Goal: Task Accomplishment & Management: Manage account settings

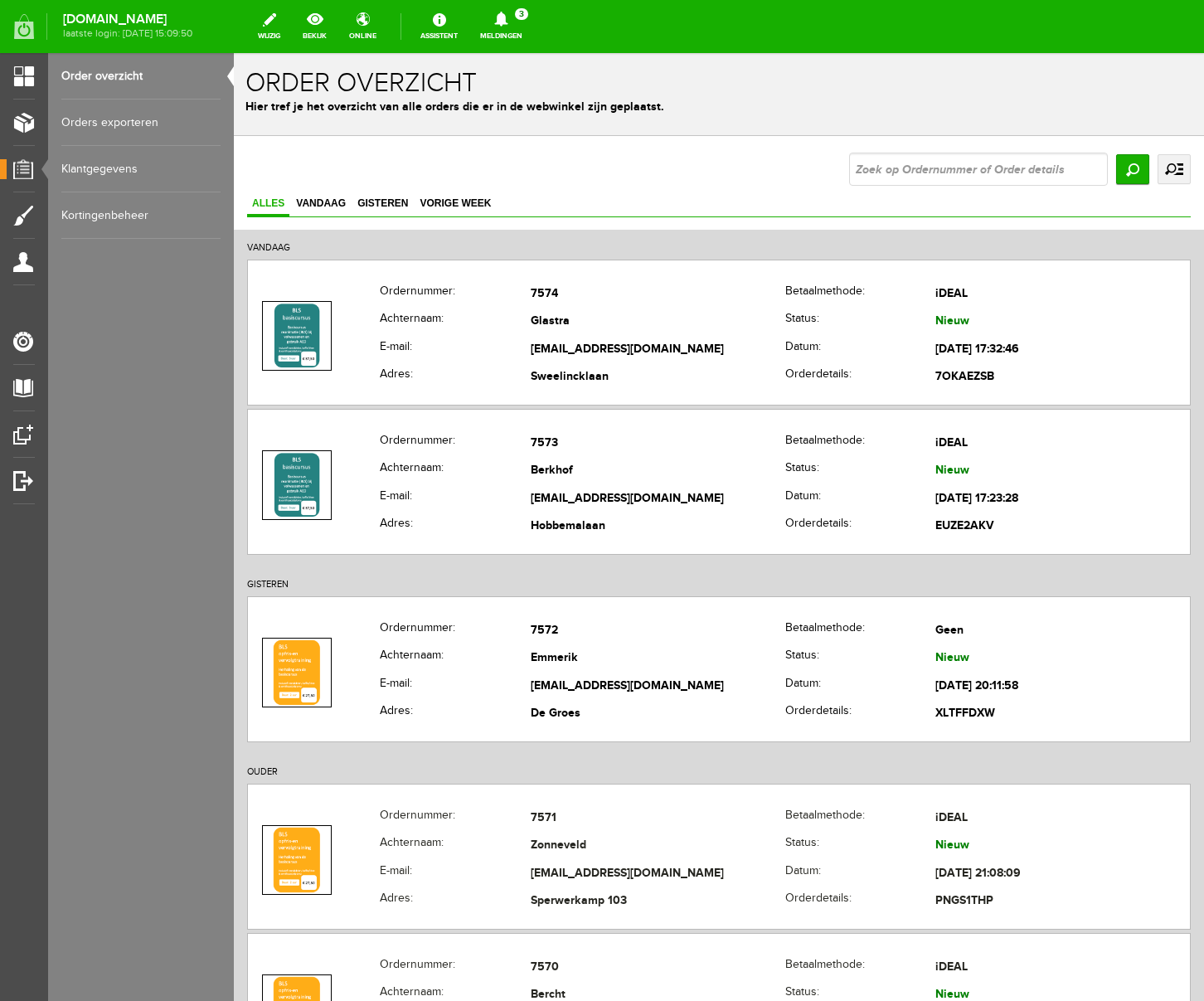
click at [508, 16] on icon at bounding box center [501, 19] width 13 height 15
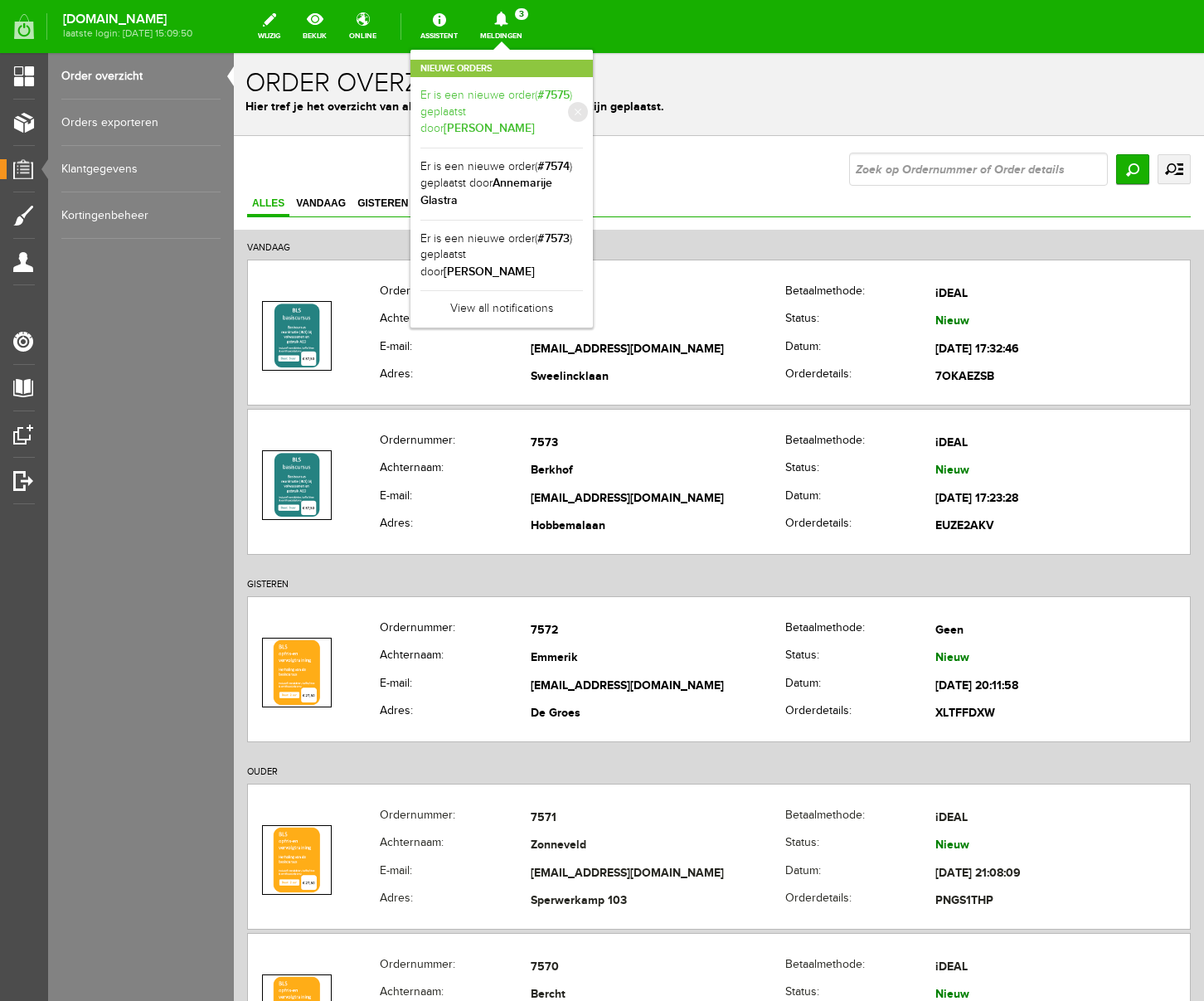
click at [568, 109] on link "Er is een nieuwe order( #7575 ) geplaatst door [PERSON_NAME]" at bounding box center [502, 112] width 163 height 51
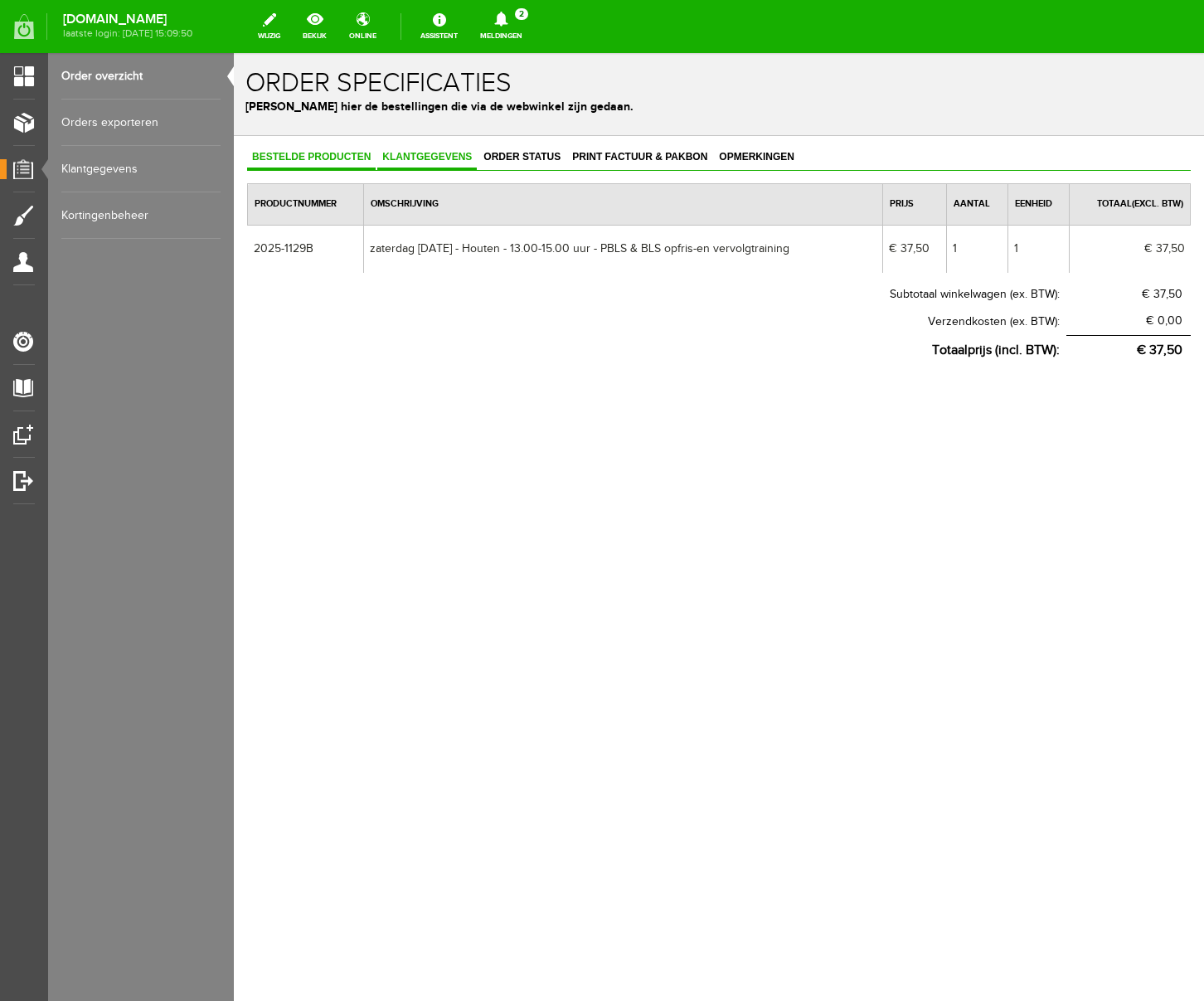
click at [428, 153] on span "Klantgegevens" at bounding box center [427, 157] width 100 height 12
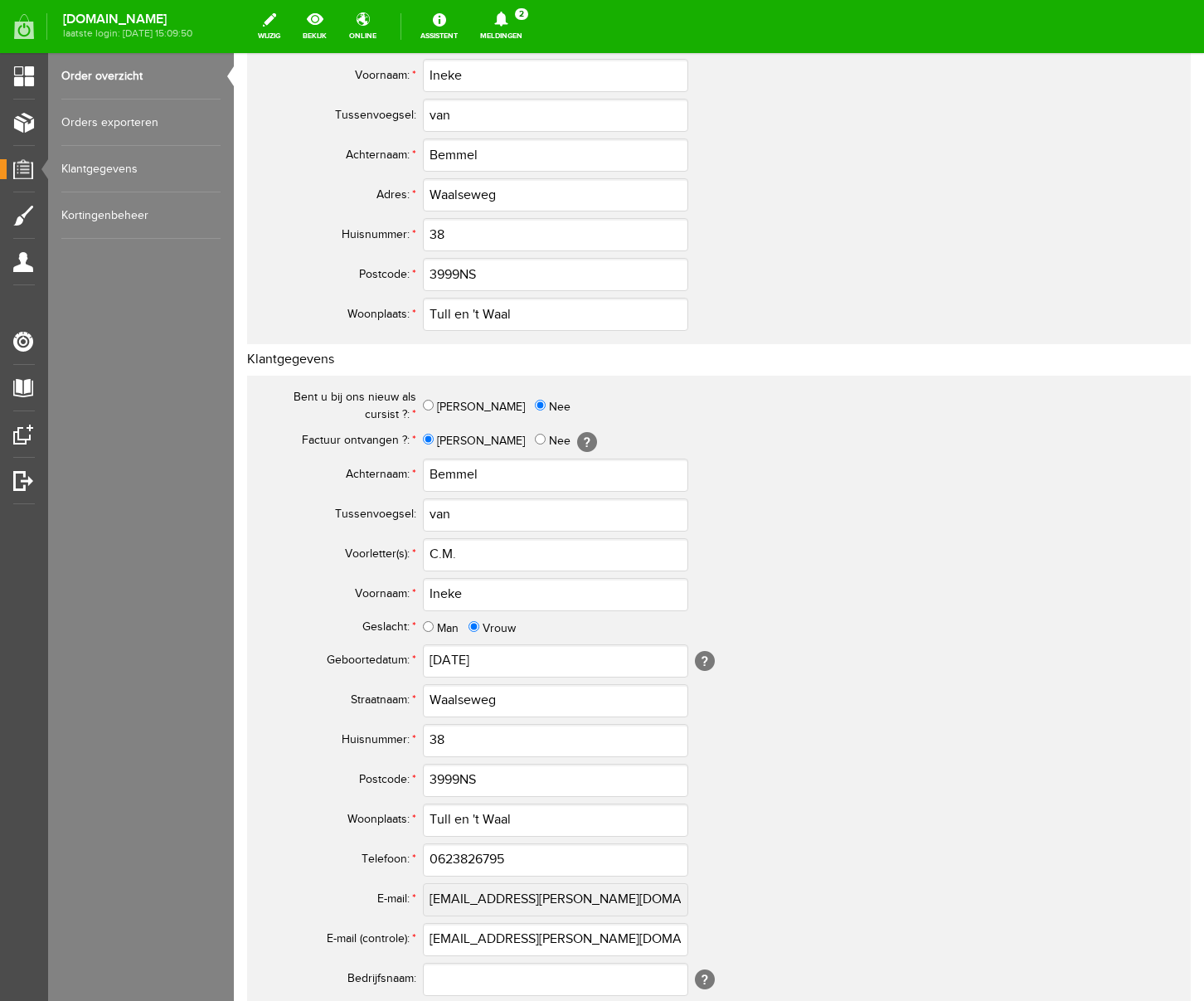
scroll to position [388, 0]
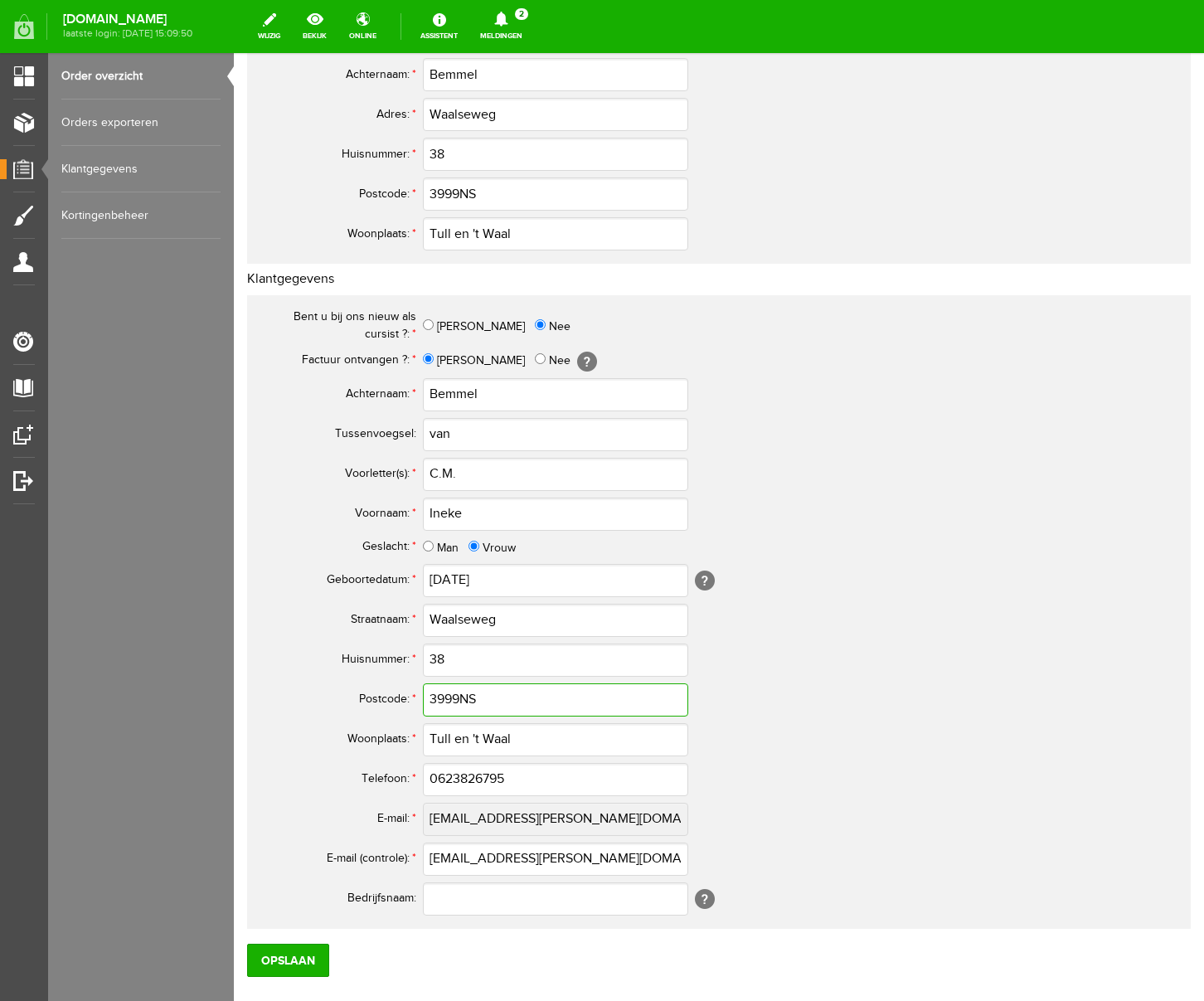
click at [459, 696] on input "3999NS" at bounding box center [555, 699] width 265 height 33
type input "3999 NS"
click at [460, 194] on input "3999NS" at bounding box center [555, 194] width 265 height 33
type input "3999 NS"
click at [445, 778] on input "0623826795" at bounding box center [555, 779] width 265 height 33
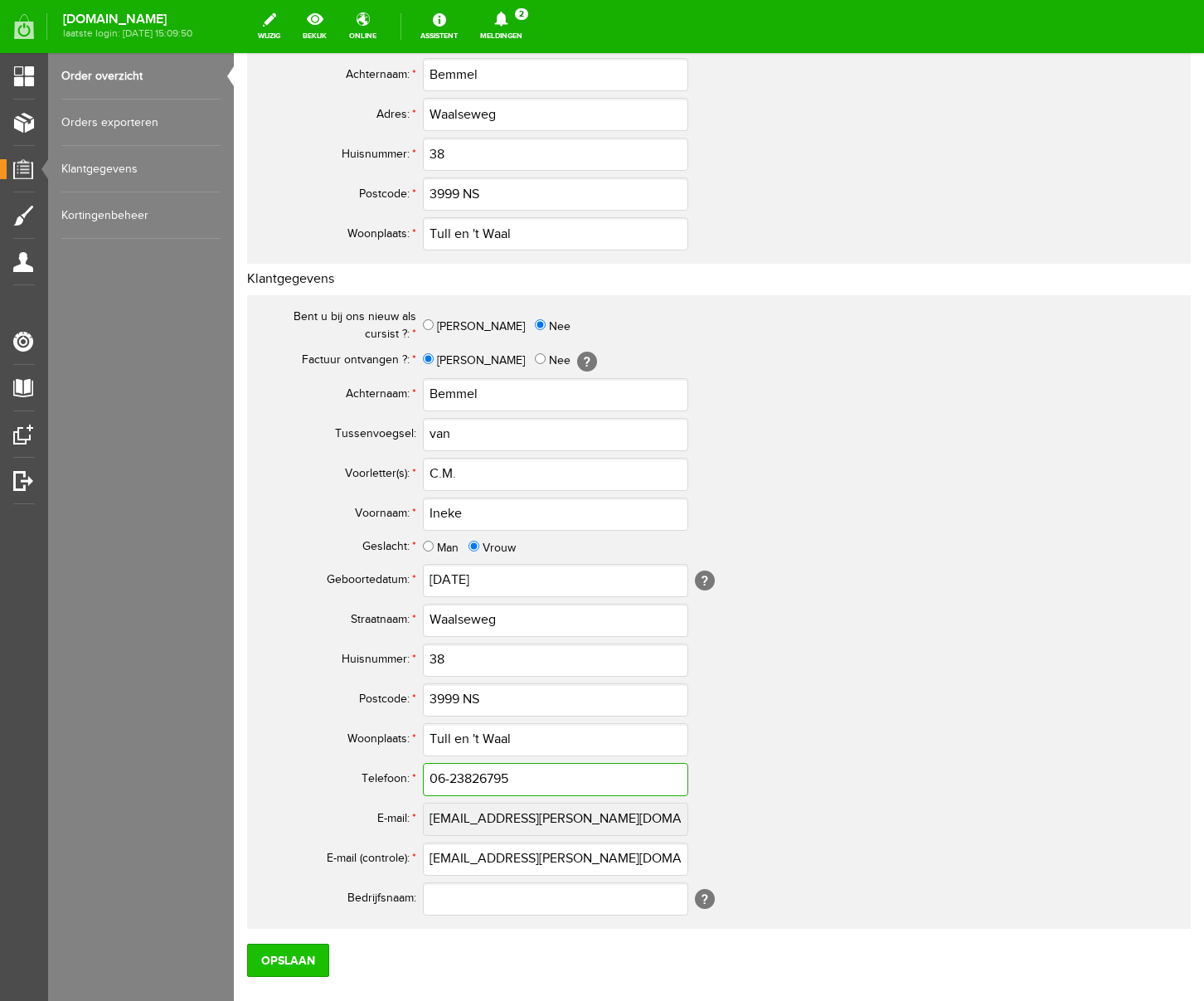
type input "06-23826795"
click at [296, 961] on input "Opslaan" at bounding box center [287, 962] width 82 height 33
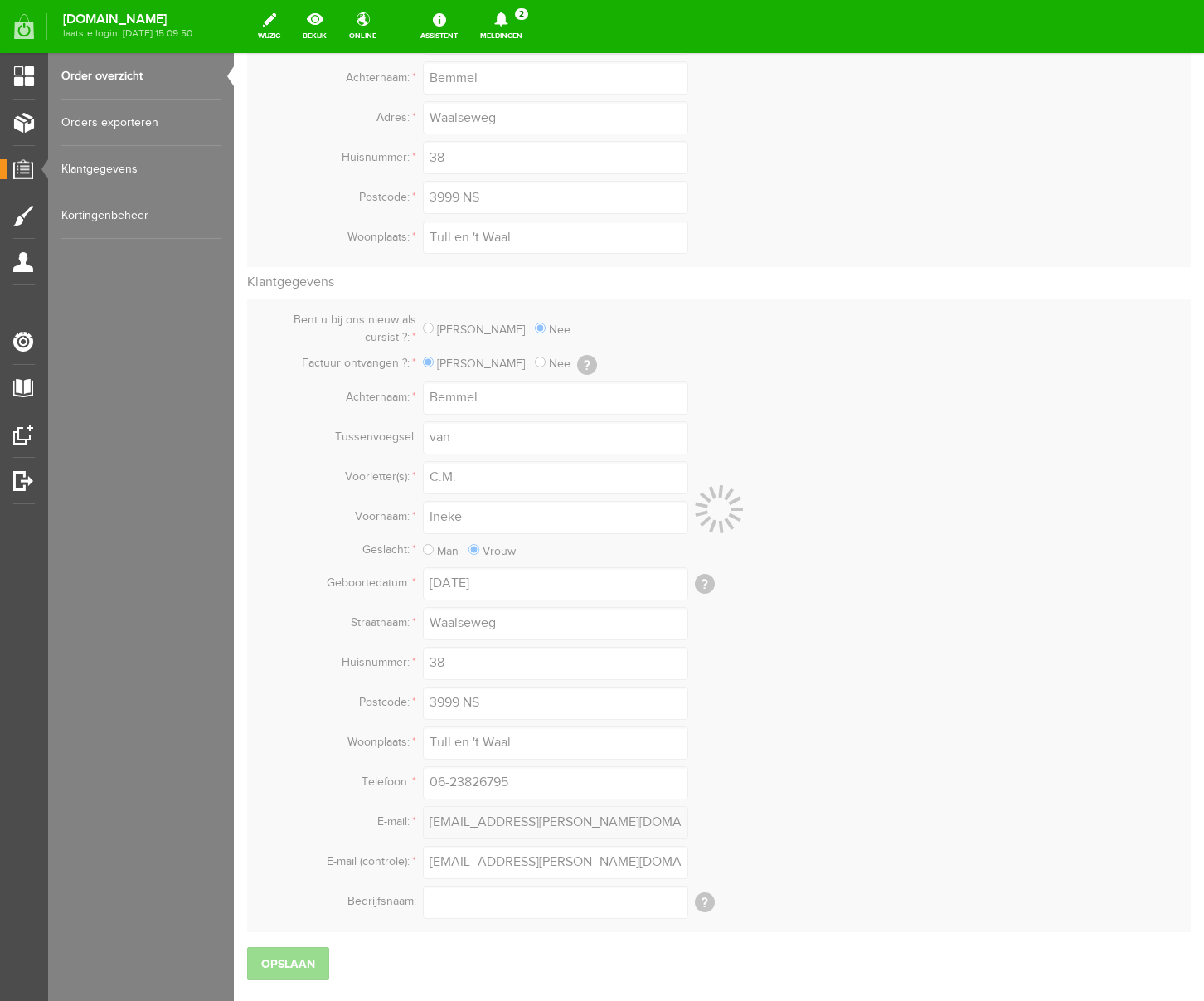
scroll to position [385, 0]
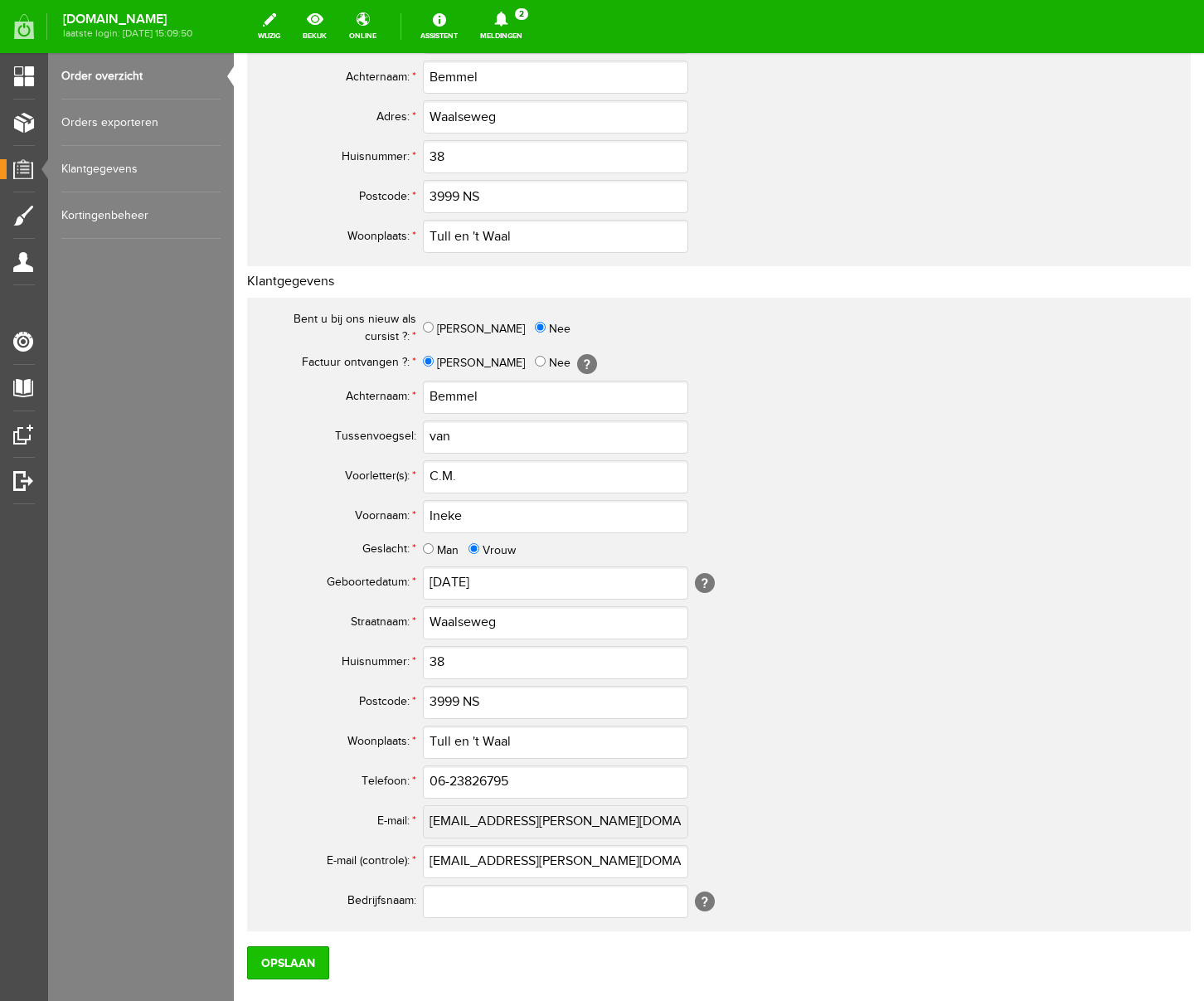
click at [290, 958] on input "Opslaan" at bounding box center [287, 963] width 82 height 33
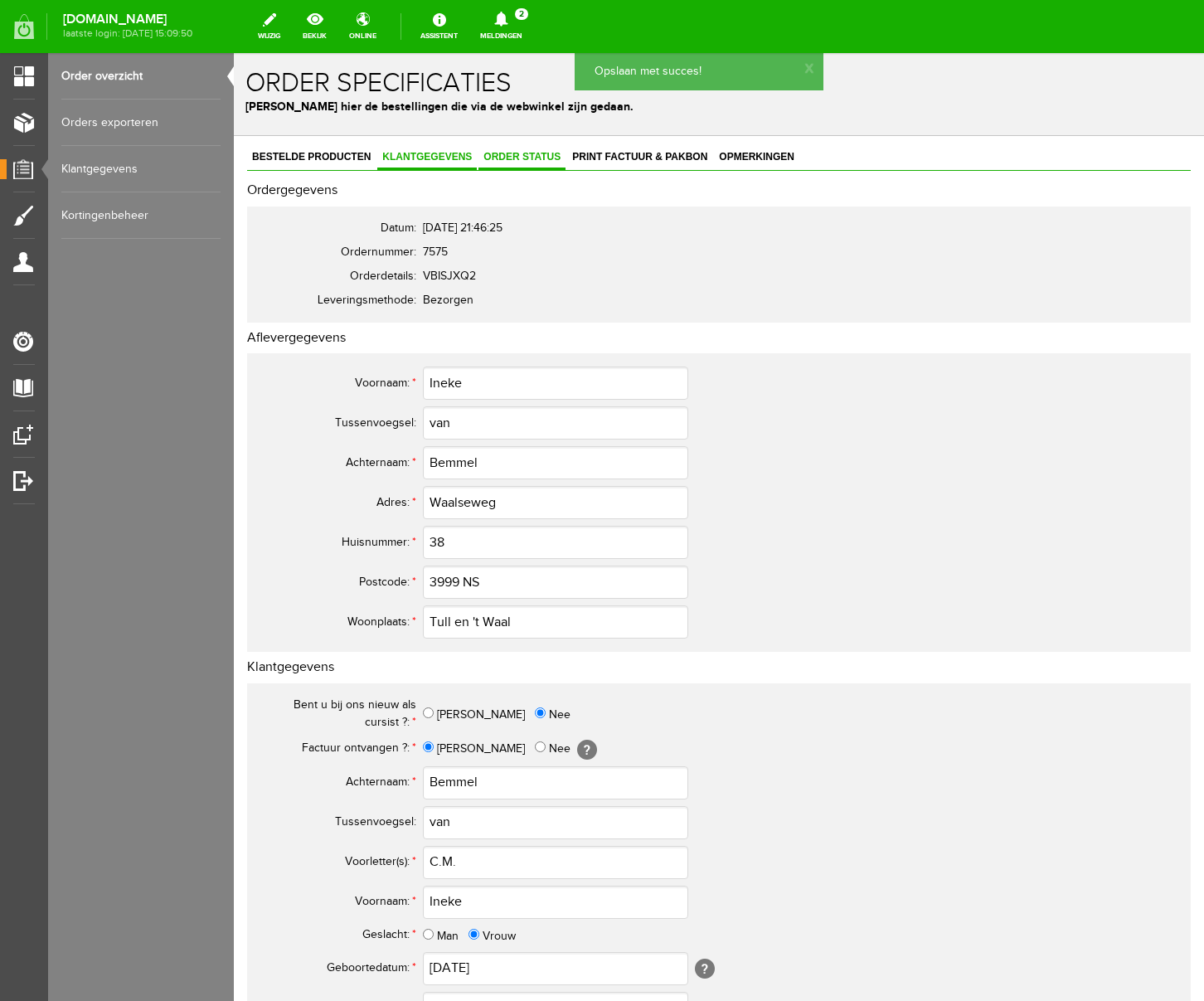
click at [538, 150] on link "Order status" at bounding box center [522, 158] width 87 height 24
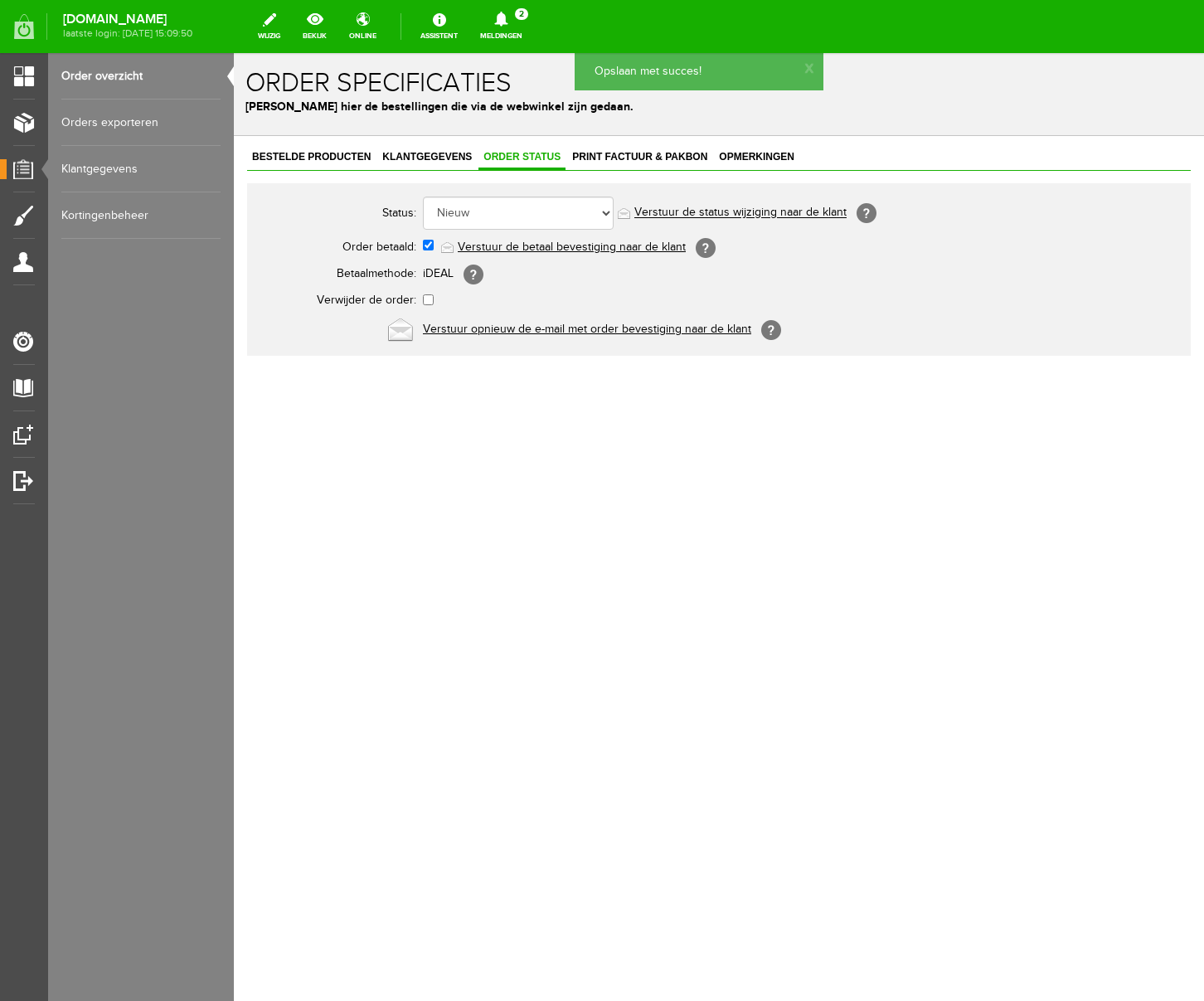
click at [571, 247] on link "Verstuur de betaal bevestiging naar de klant" at bounding box center [572, 247] width 228 height 13
click at [646, 157] on span "Print factuur & pakbon" at bounding box center [640, 157] width 145 height 12
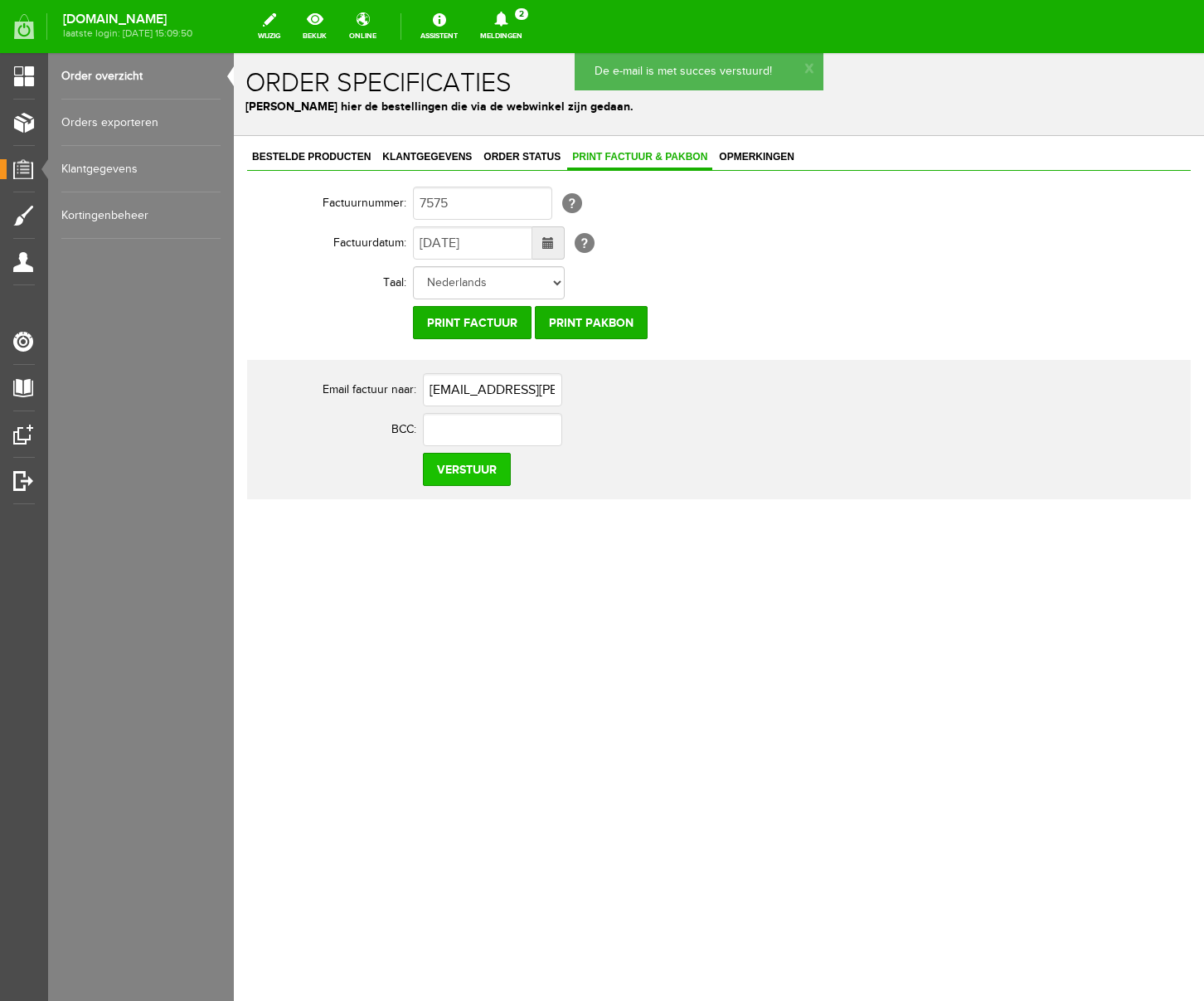
click at [474, 478] on input "Verstuur" at bounding box center [467, 469] width 88 height 33
click at [508, 16] on icon at bounding box center [501, 19] width 13 height 15
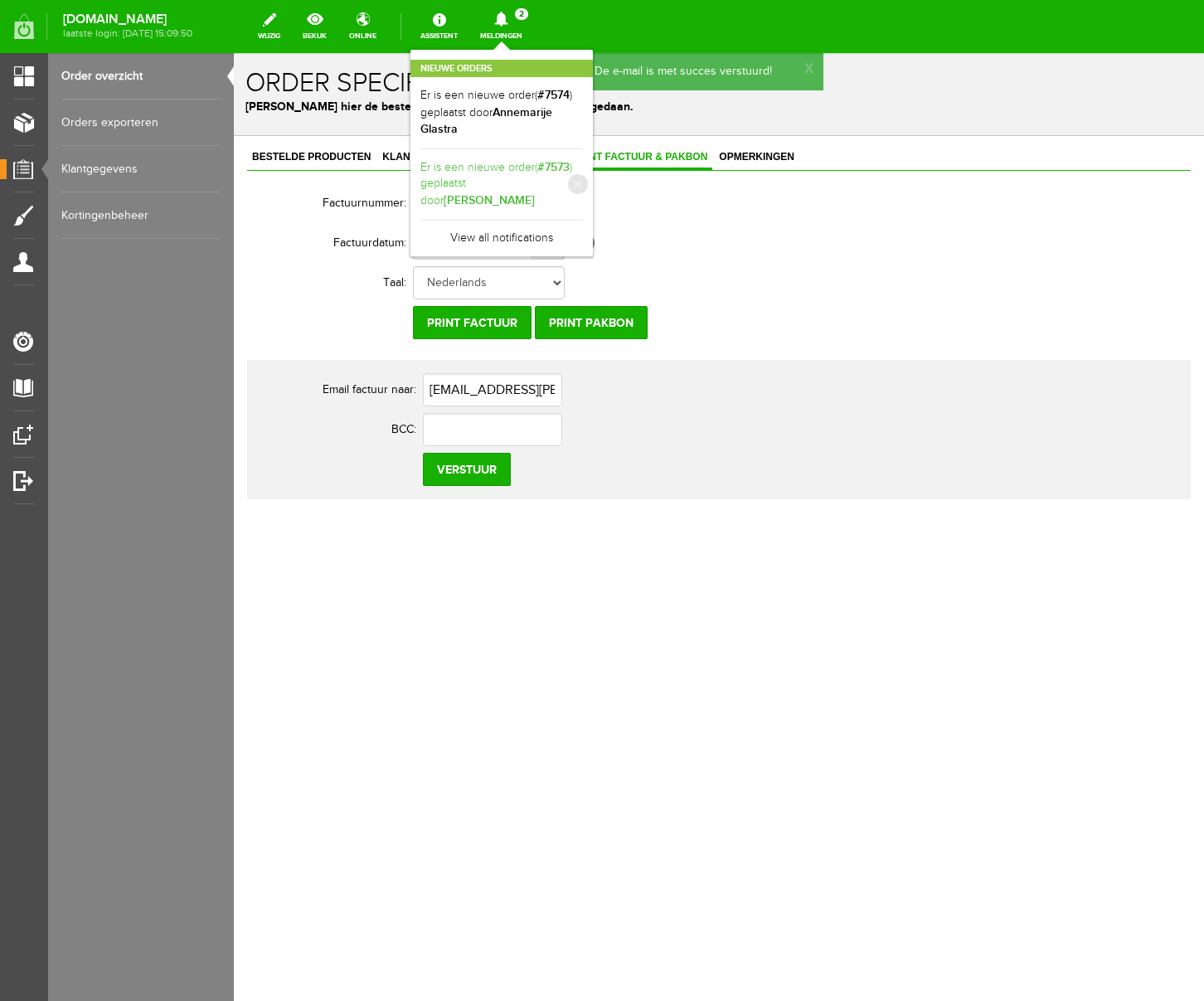
click at [583, 168] on link "Er is een nieuwe order( #7573 ) geplaatst door [PERSON_NAME]" at bounding box center [502, 184] width 163 height 51
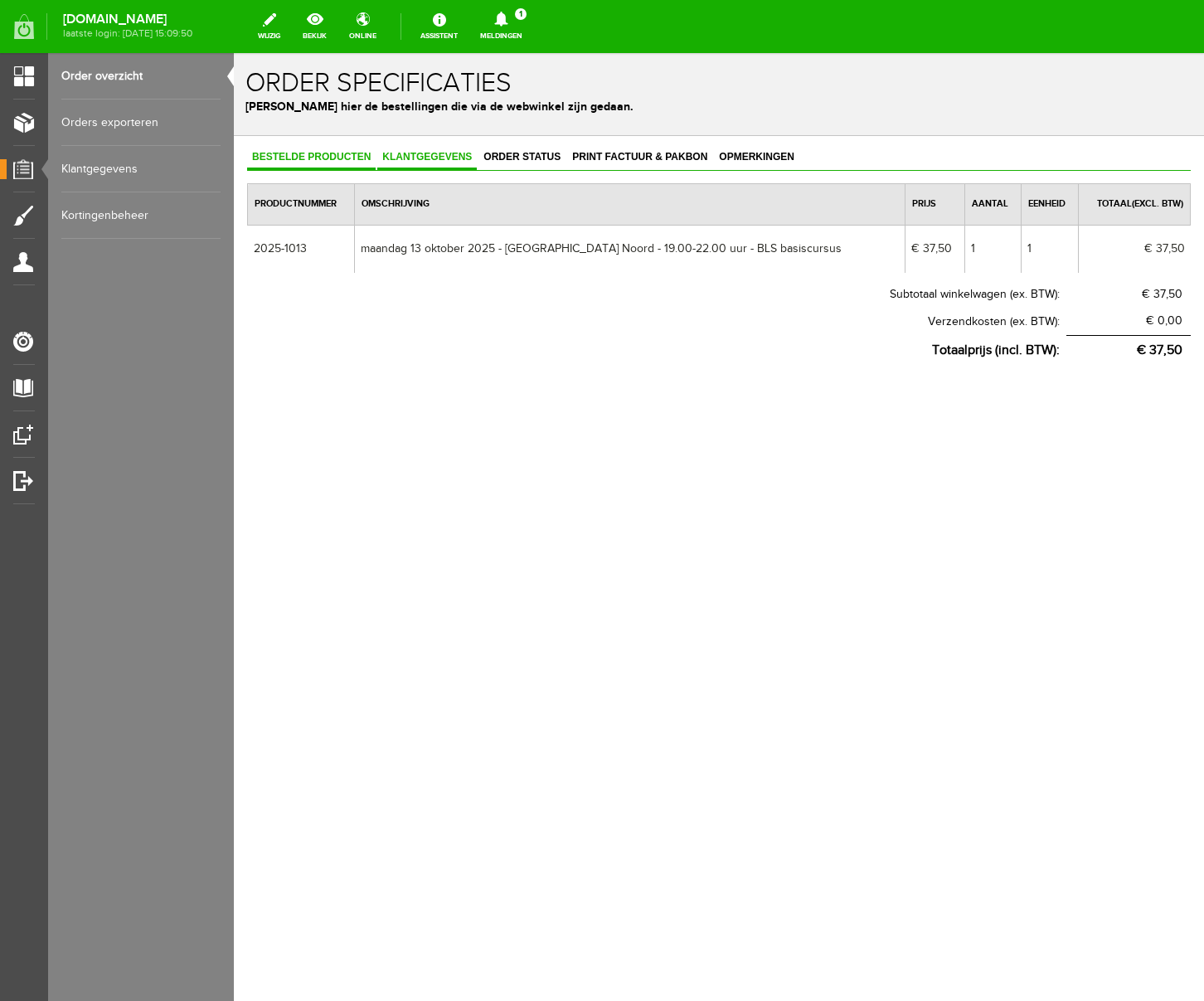
click at [448, 156] on span "Klantgegevens" at bounding box center [427, 157] width 100 height 12
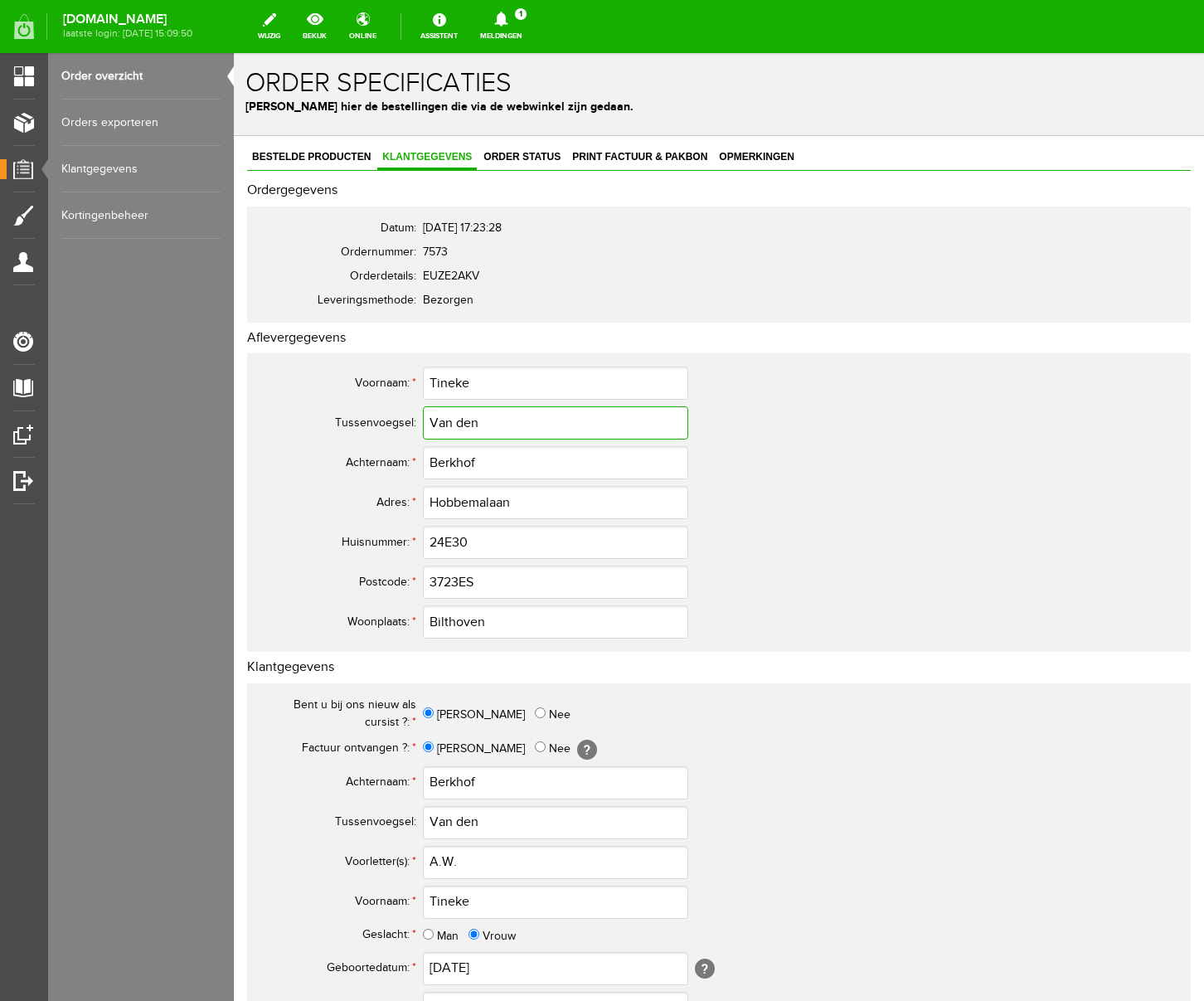
click at [442, 424] on input "Van den" at bounding box center [555, 423] width 265 height 33
click at [440, 424] on input "Van den" at bounding box center [555, 423] width 265 height 33
type input "van den"
drag, startPoint x: 486, startPoint y: 469, endPoint x: 362, endPoint y: 463, distance: 124.1
click at [362, 463] on tr "Achternaam: * [GEOGRAPHIC_DATA]" at bounding box center [655, 463] width 796 height 40
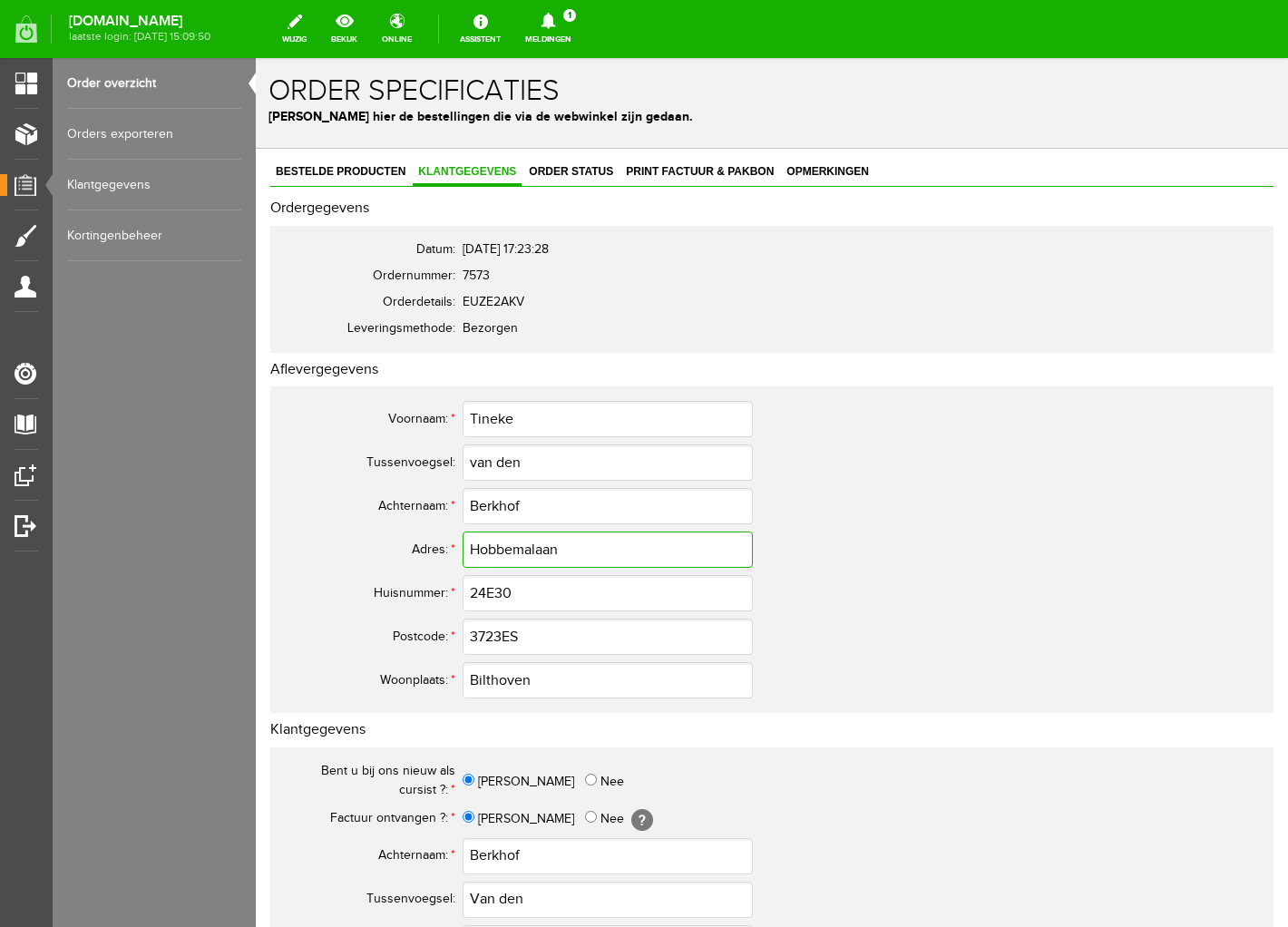
drag, startPoint x: 570, startPoint y: 553, endPoint x: 360, endPoint y: 535, distance: 210.8
click at [360, 535] on tr "Adres: * Hobbemalaan" at bounding box center [716, 550] width 871 height 44
drag, startPoint x: 538, startPoint y: 593, endPoint x: 438, endPoint y: 591, distance: 100.0
click at [438, 591] on tr "Huisnummer: * 24E30" at bounding box center [716, 593] width 871 height 44
drag, startPoint x: 529, startPoint y: 469, endPoint x: 394, endPoint y: 465, distance: 135.1
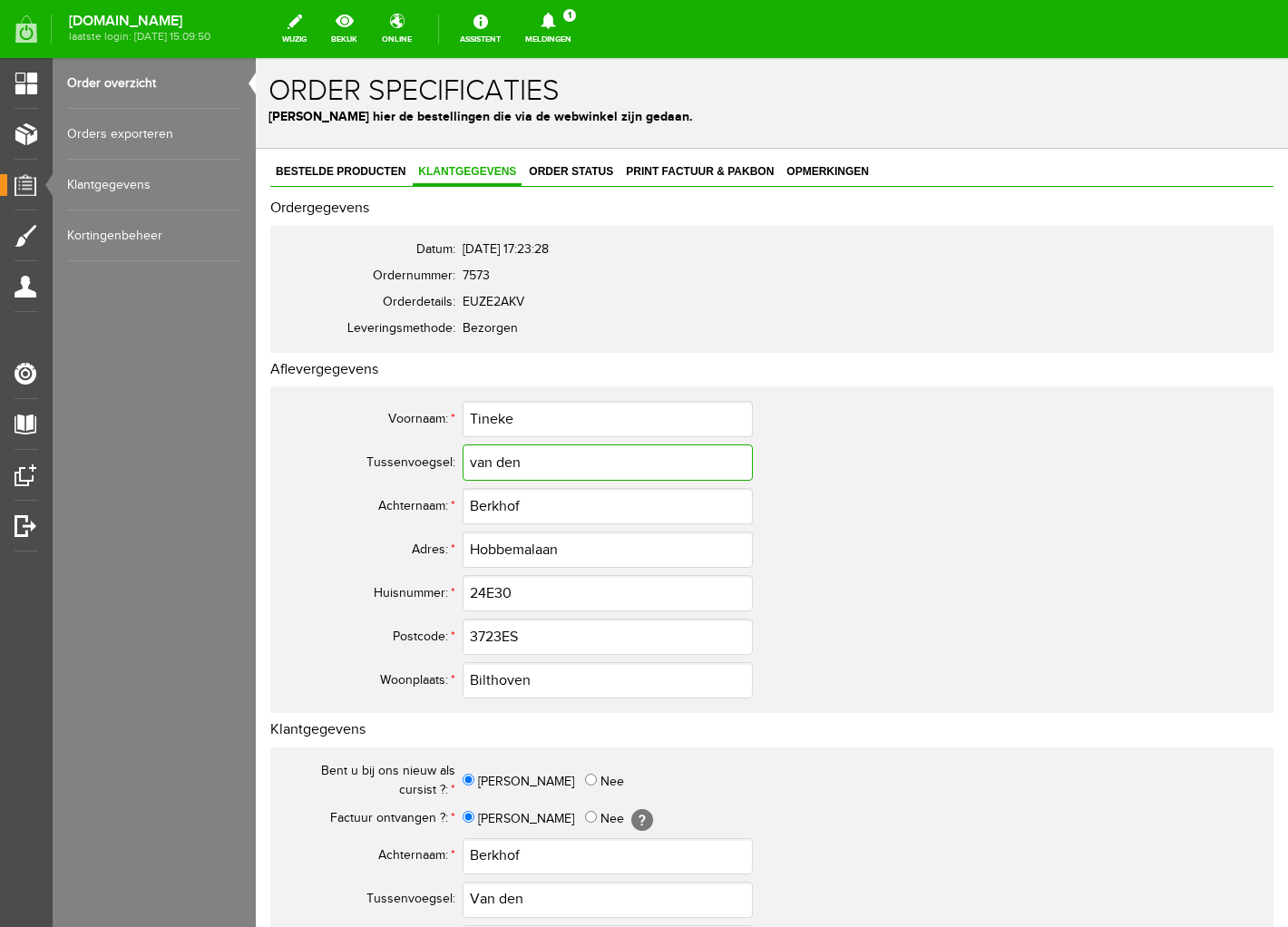
click at [394, 465] on tr "Tussenvoegsel: van den" at bounding box center [716, 463] width 871 height 44
drag, startPoint x: 543, startPoint y: 900, endPoint x: 394, endPoint y: 895, distance: 149.1
click at [394, 895] on tr "Tussenvoegsel: Van den" at bounding box center [716, 900] width 871 height 44
paste input "v"
type input "van den"
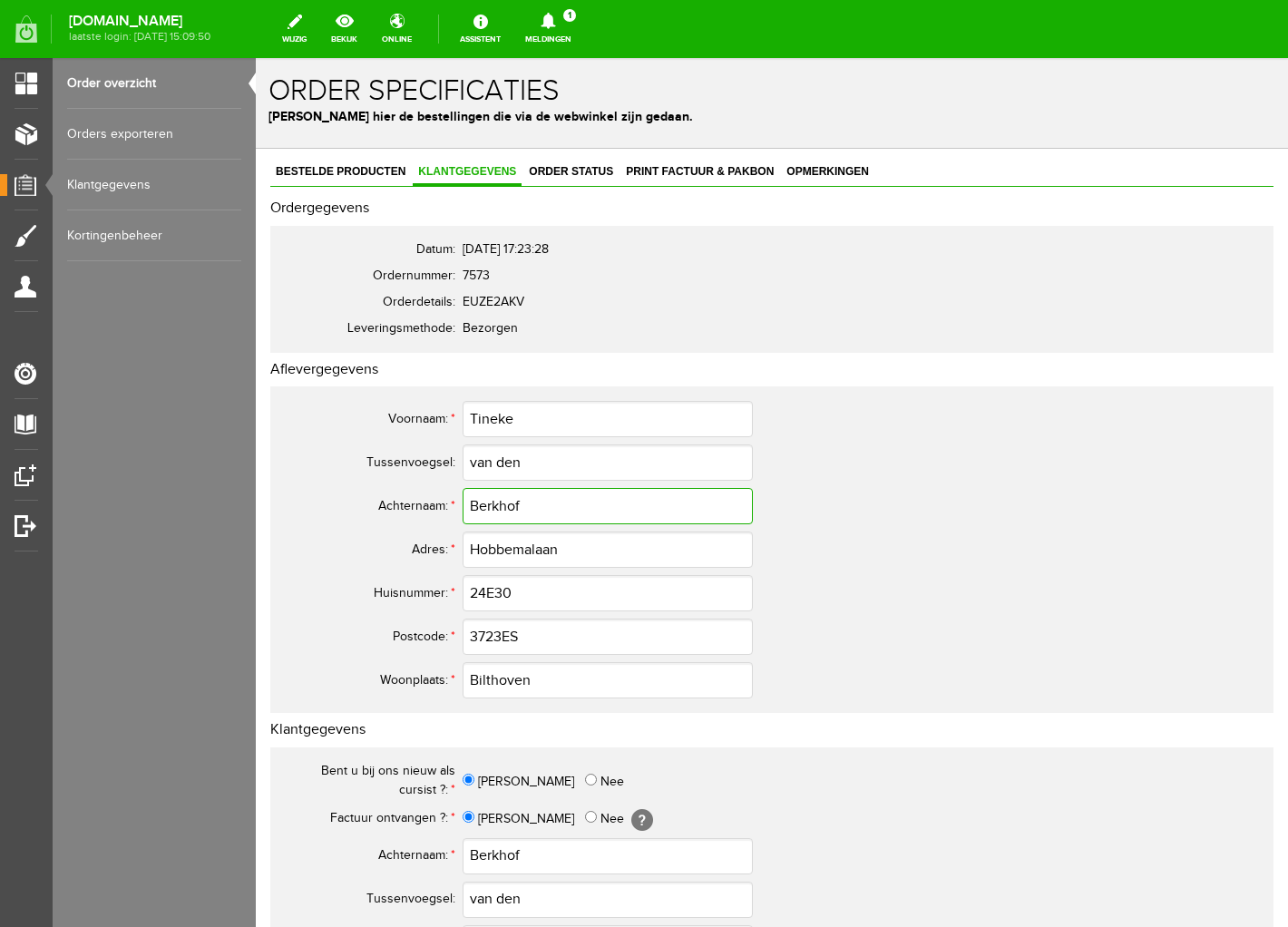
drag, startPoint x: 537, startPoint y: 502, endPoint x: 413, endPoint y: 503, distance: 124.0
click at [413, 503] on tr "Achternaam: * [GEOGRAPHIC_DATA]" at bounding box center [716, 506] width 871 height 44
click at [502, 635] on input "3723ES" at bounding box center [607, 637] width 290 height 36
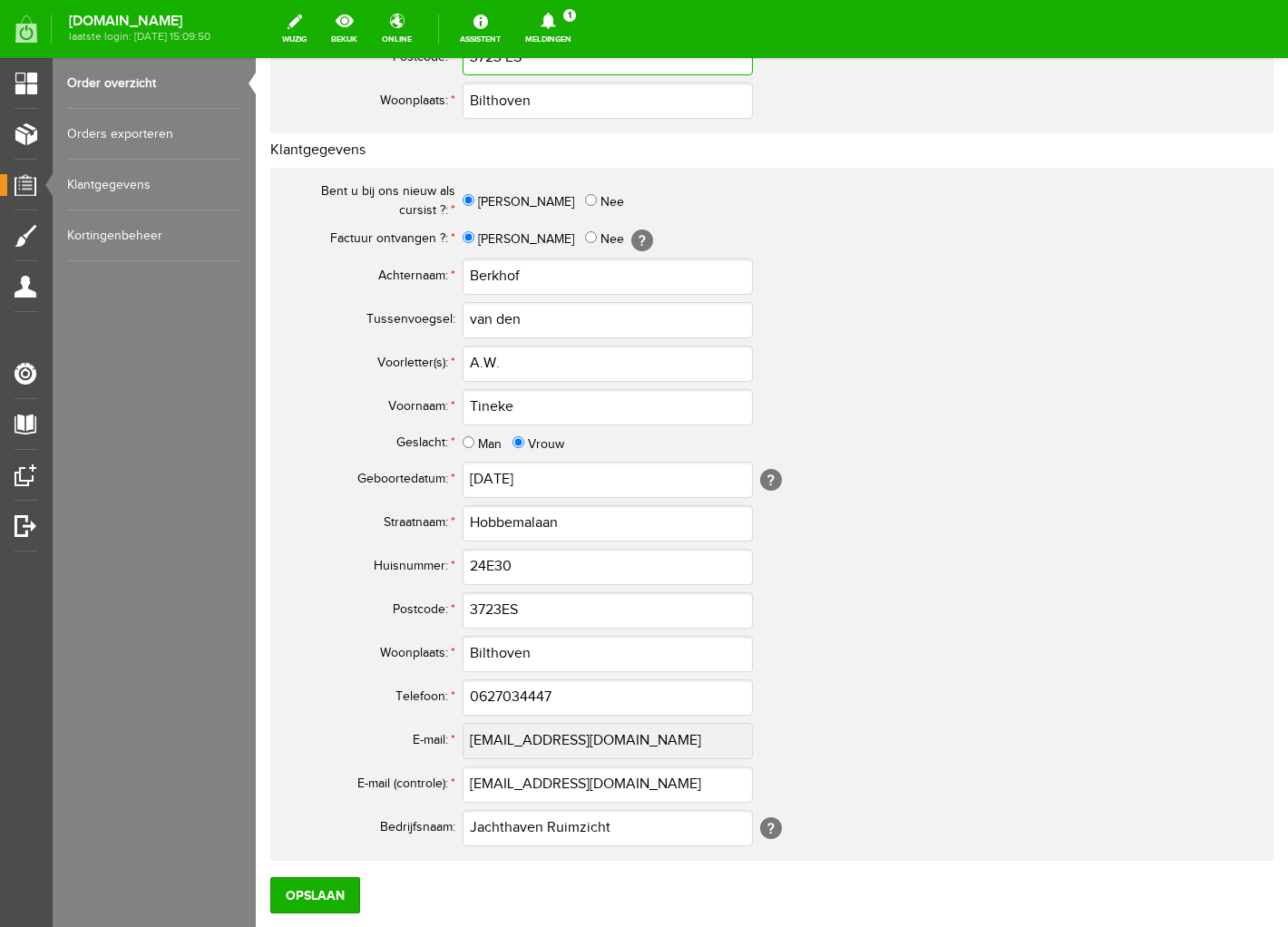
scroll to position [581, 0]
type input "3723 ES"
drag, startPoint x: 519, startPoint y: 364, endPoint x: 403, endPoint y: 362, distance: 116.0
click at [384, 356] on tr "Voorletter(s): * A.W." at bounding box center [716, 363] width 871 height 44
drag, startPoint x: 521, startPoint y: 403, endPoint x: 398, endPoint y: 393, distance: 123.4
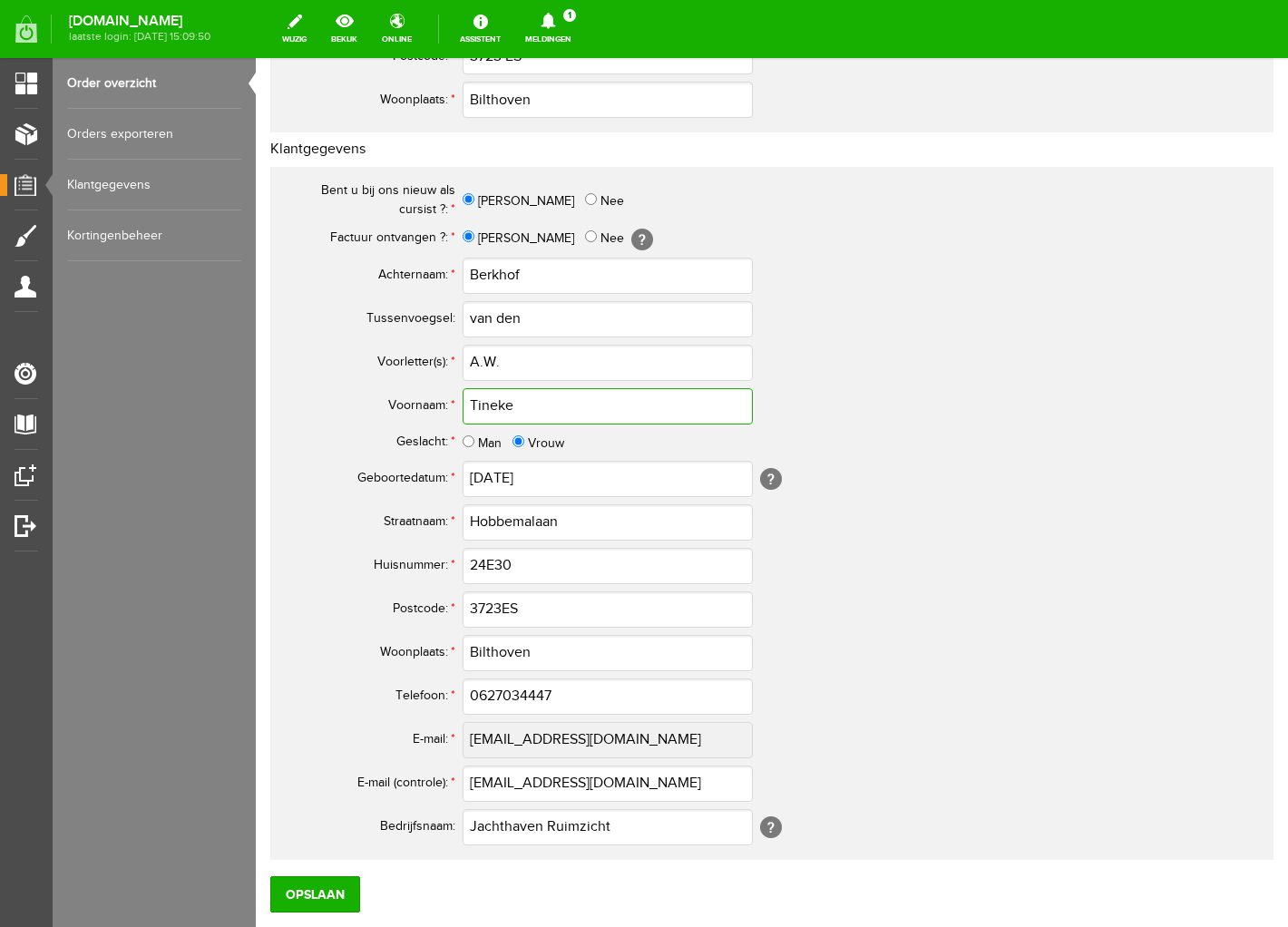
click at [398, 393] on tr "Voornaam: * [PERSON_NAME]" at bounding box center [716, 406] width 871 height 44
click at [484, 700] on input "0627034447" at bounding box center [607, 697] width 290 height 36
drag, startPoint x: 570, startPoint y: 696, endPoint x: 295, endPoint y: 702, distance: 275.1
click at [295, 702] on tr "Telefoon: * 06-27034447" at bounding box center [716, 697] width 871 height 44
type input "06-27034447"
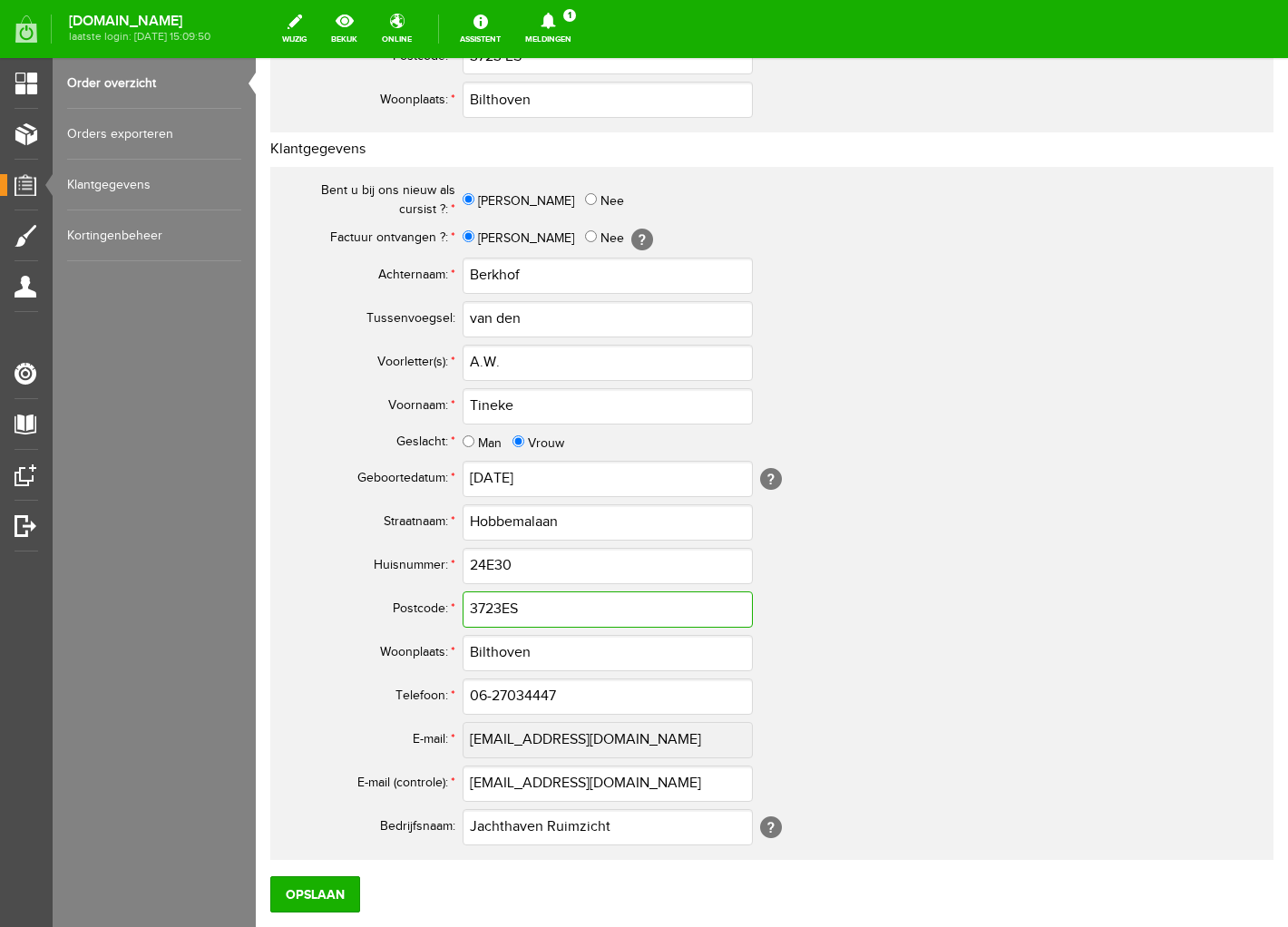
click at [500, 608] on input "3723ES" at bounding box center [607, 610] width 290 height 36
type input "3723 ES"
drag, startPoint x: 721, startPoint y: 784, endPoint x: 444, endPoint y: 779, distance: 277.0
click at [444, 779] on tr "E-mail (controle): * [EMAIL_ADDRESS][DOMAIN_NAME]" at bounding box center [716, 783] width 871 height 44
click at [339, 778] on th "E-mail (controle): *" at bounding box center [372, 783] width 182 height 44
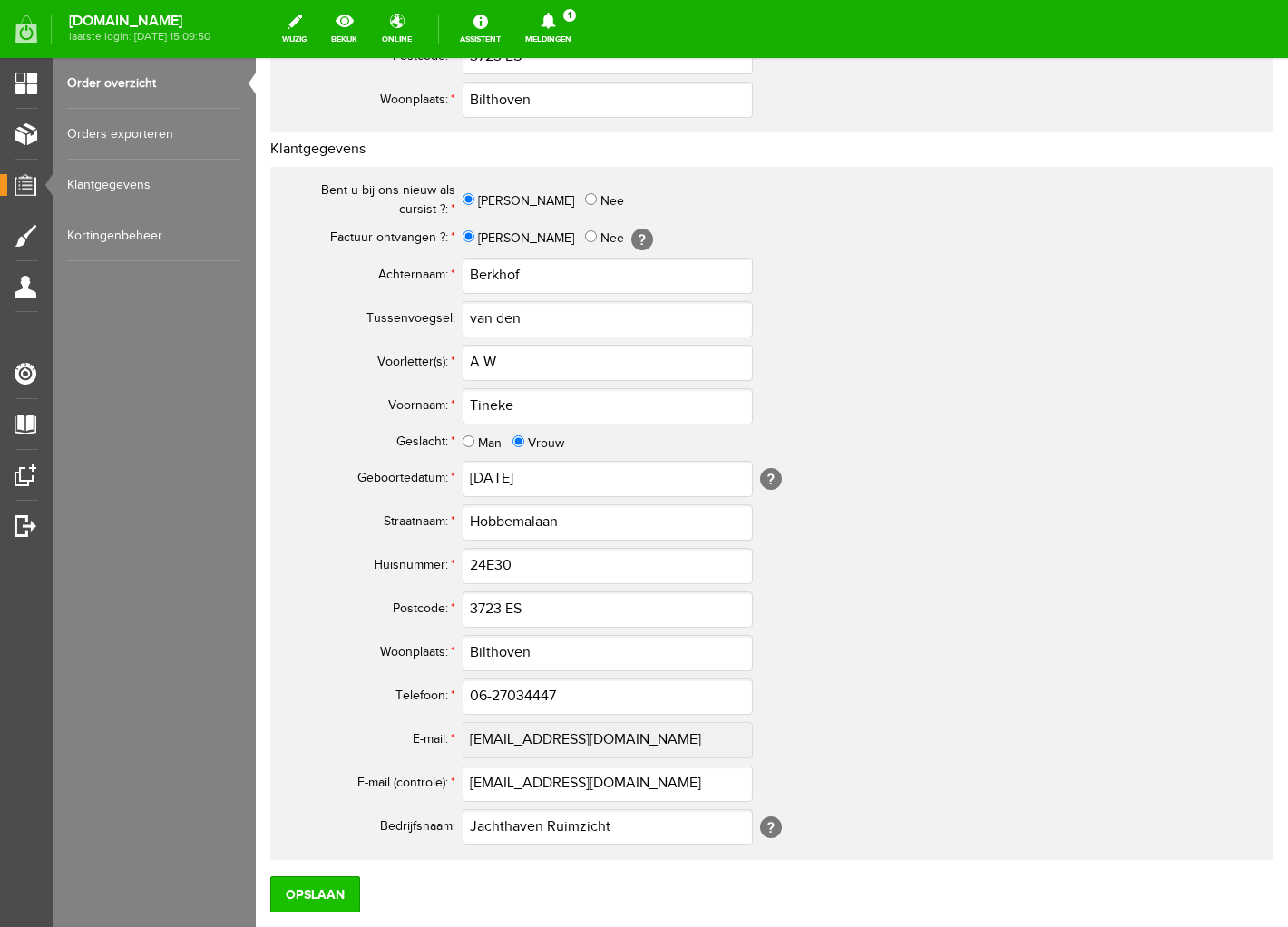
click at [316, 900] on input "Opslaan" at bounding box center [315, 894] width 90 height 36
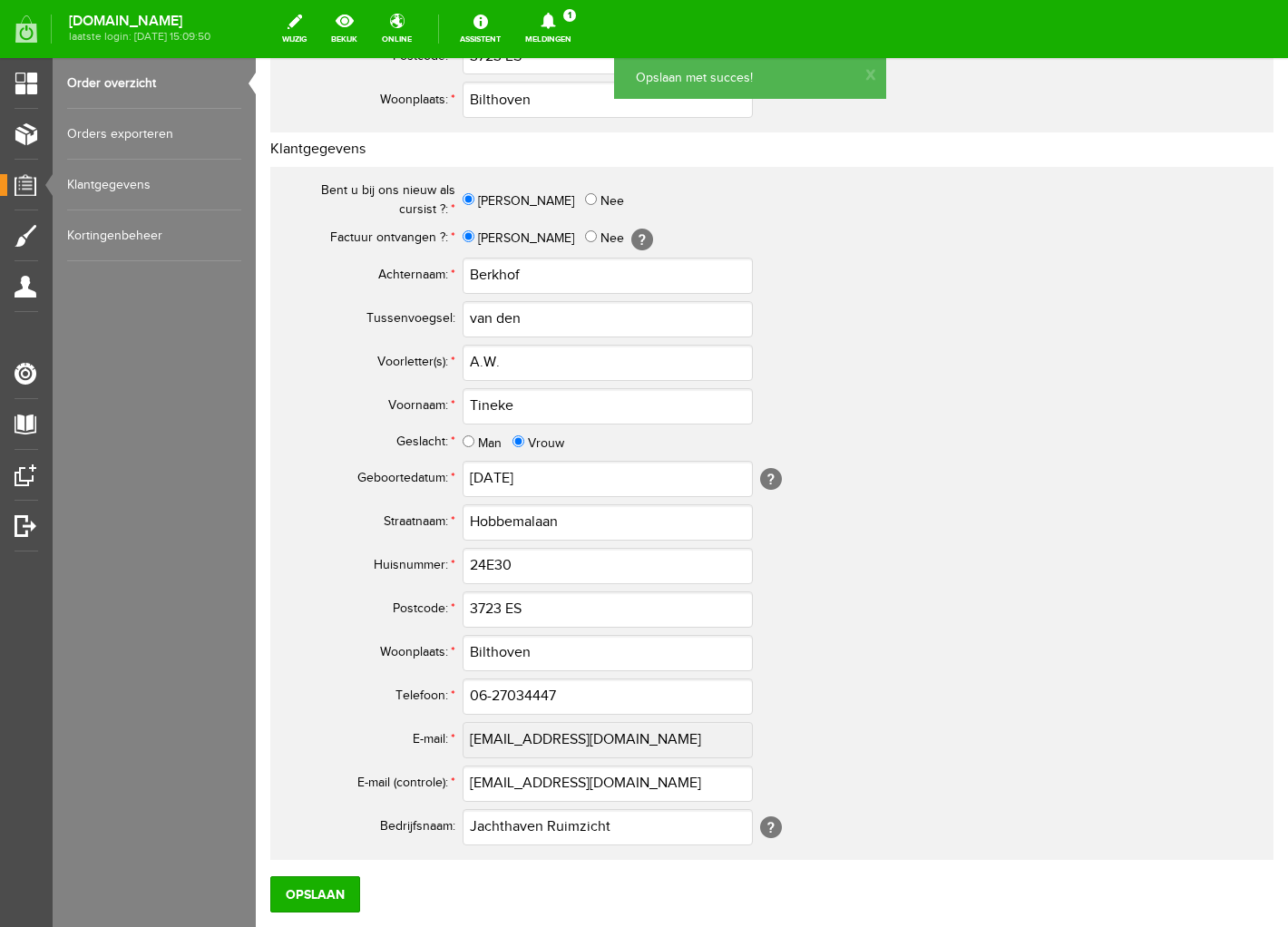
scroll to position [0, 0]
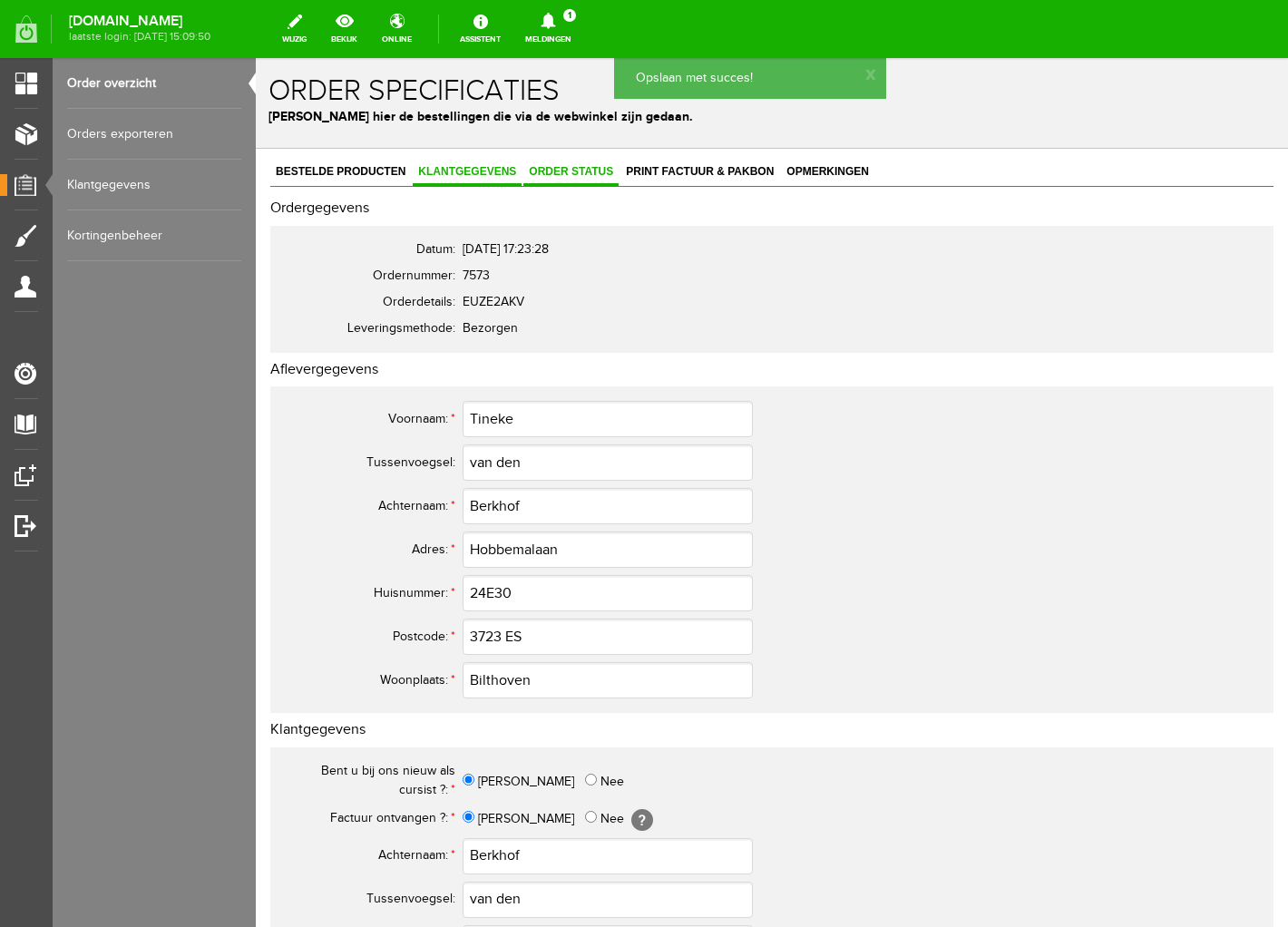
click at [574, 165] on span "Order status" at bounding box center [571, 172] width 95 height 13
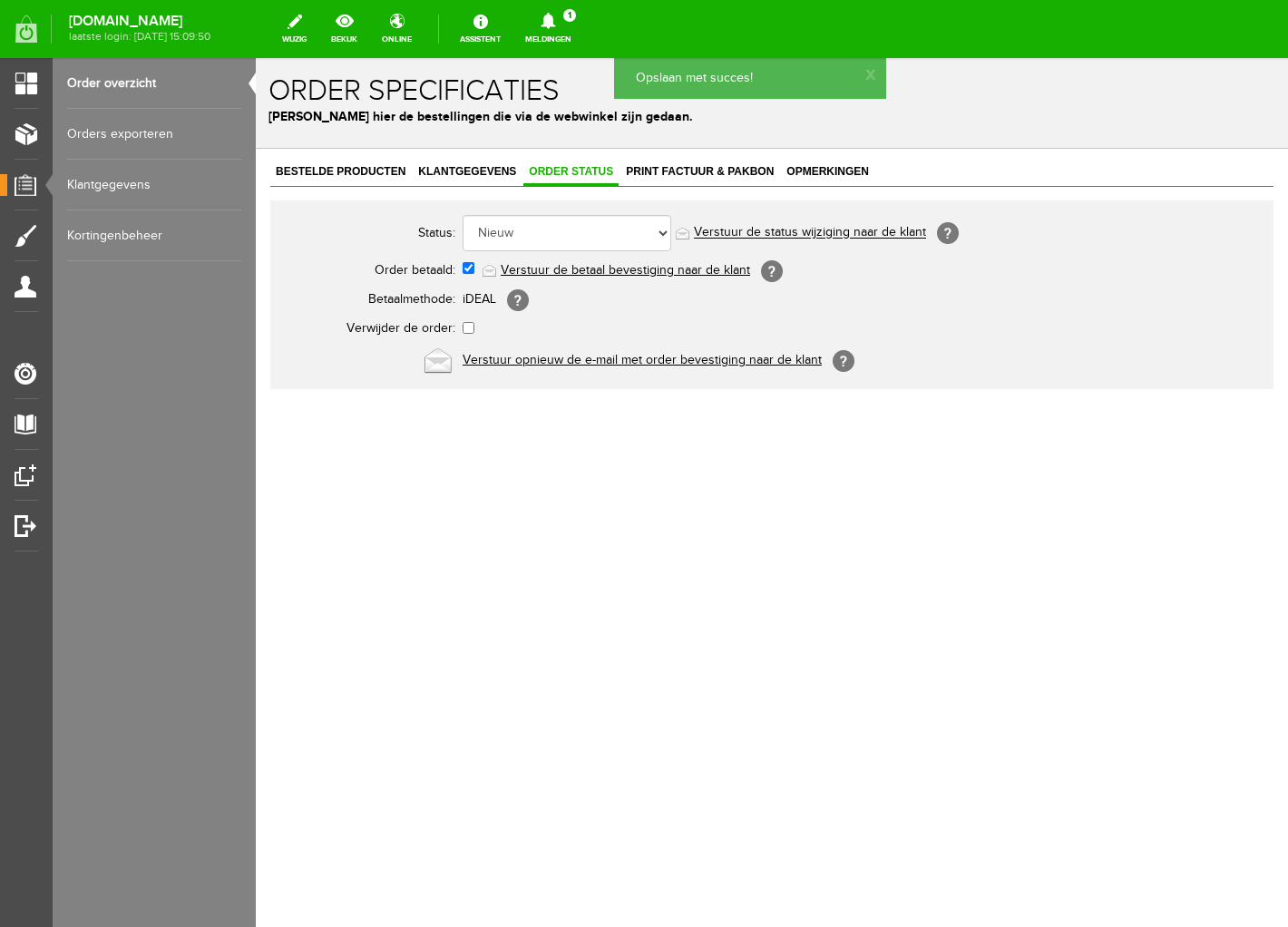
click at [605, 268] on link "Verstuur de betaal bevestiging naar de klant" at bounding box center [625, 270] width 249 height 15
click at [704, 171] on span "Print factuur & pakbon" at bounding box center [700, 172] width 159 height 13
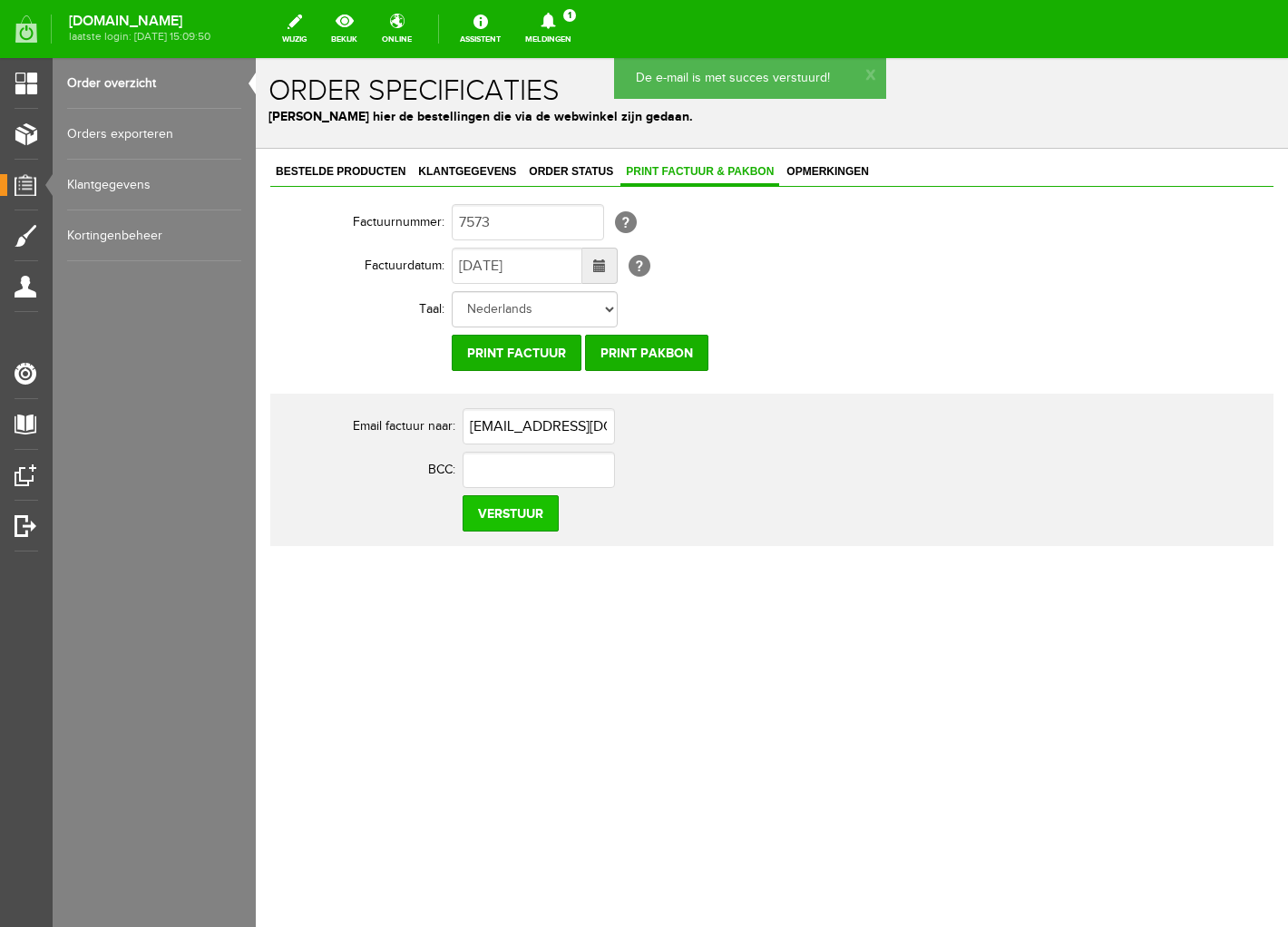
click at [507, 522] on input "Verstuur" at bounding box center [511, 513] width 96 height 36
drag, startPoint x: 653, startPoint y: 18, endPoint x: 660, endPoint y: 44, distance: 26.9
click at [555, 18] on icon at bounding box center [548, 21] width 15 height 16
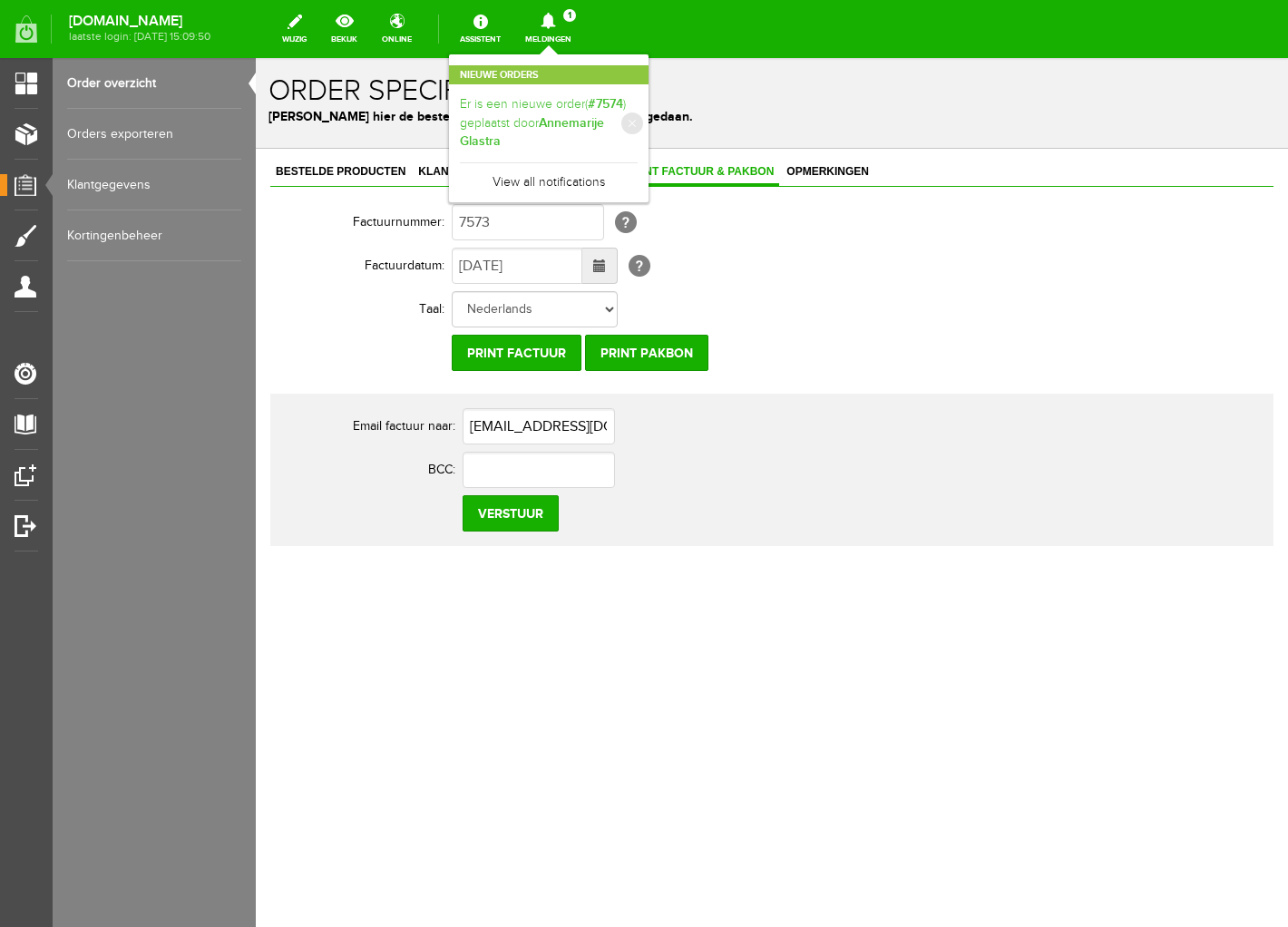
click at [604, 123] on b "Annemarije Glastra" at bounding box center [532, 133] width 145 height 35
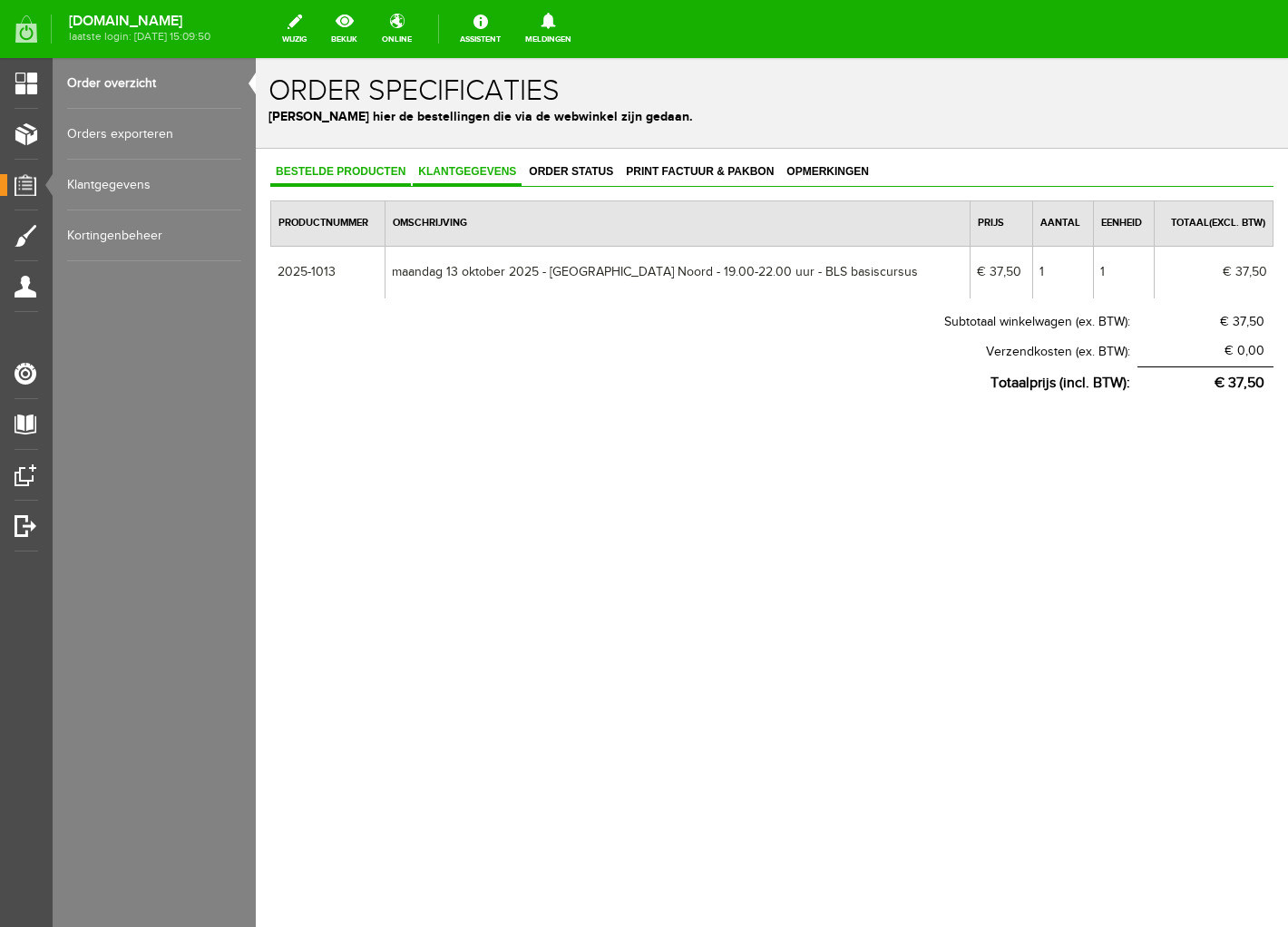
click at [474, 176] on span "Klantgegevens" at bounding box center [467, 172] width 109 height 13
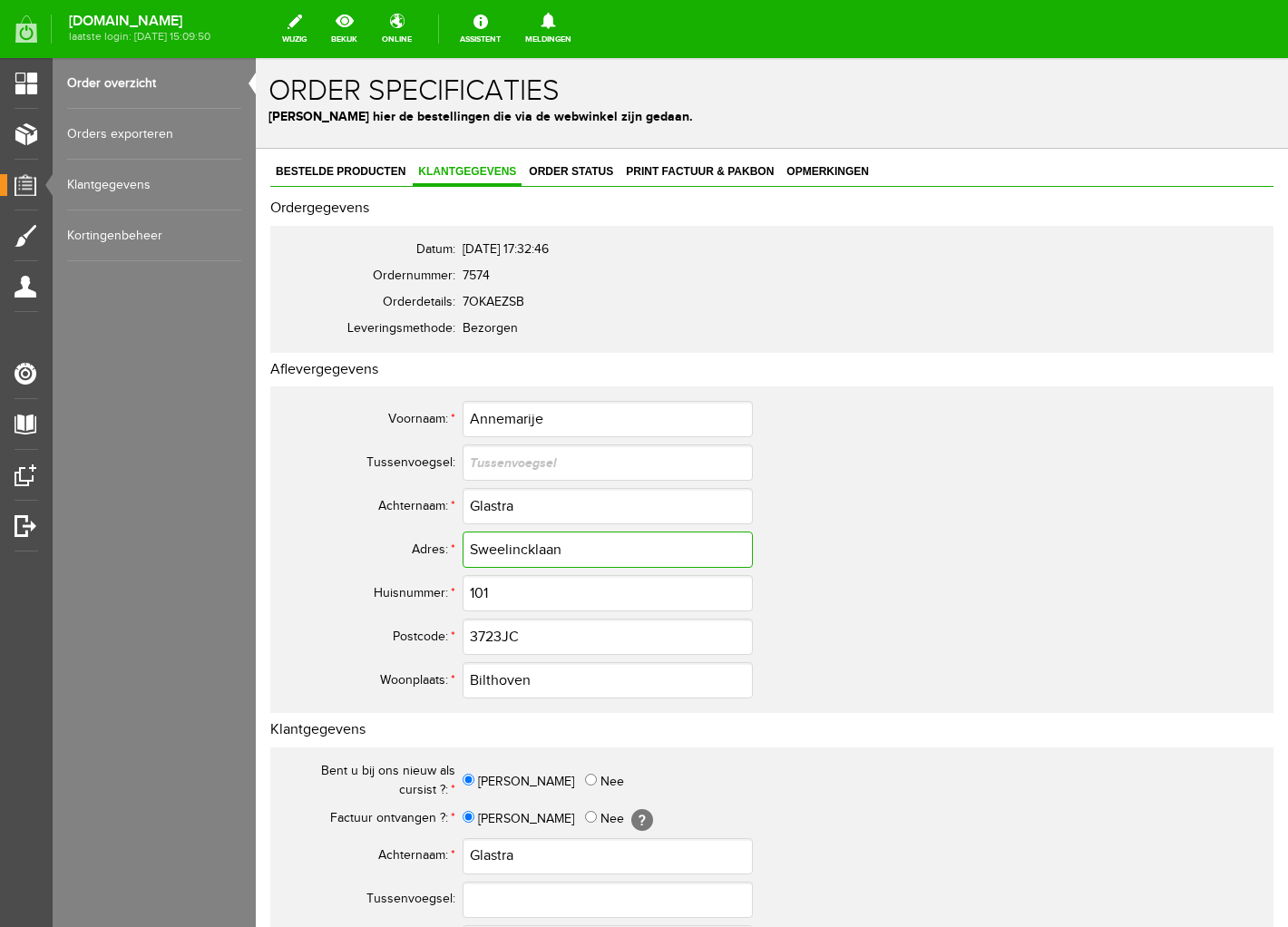
drag, startPoint x: 569, startPoint y: 551, endPoint x: 308, endPoint y: 542, distance: 261.2
click at [308, 542] on tr "Adres: * Sweelincklaan" at bounding box center [716, 550] width 871 height 44
drag, startPoint x: 413, startPoint y: 411, endPoint x: 364, endPoint y: 410, distance: 49.0
click at [364, 410] on tr "Voornaam: * Annemarije" at bounding box center [716, 419] width 871 height 44
drag, startPoint x: 541, startPoint y: 505, endPoint x: 426, endPoint y: 500, distance: 115.1
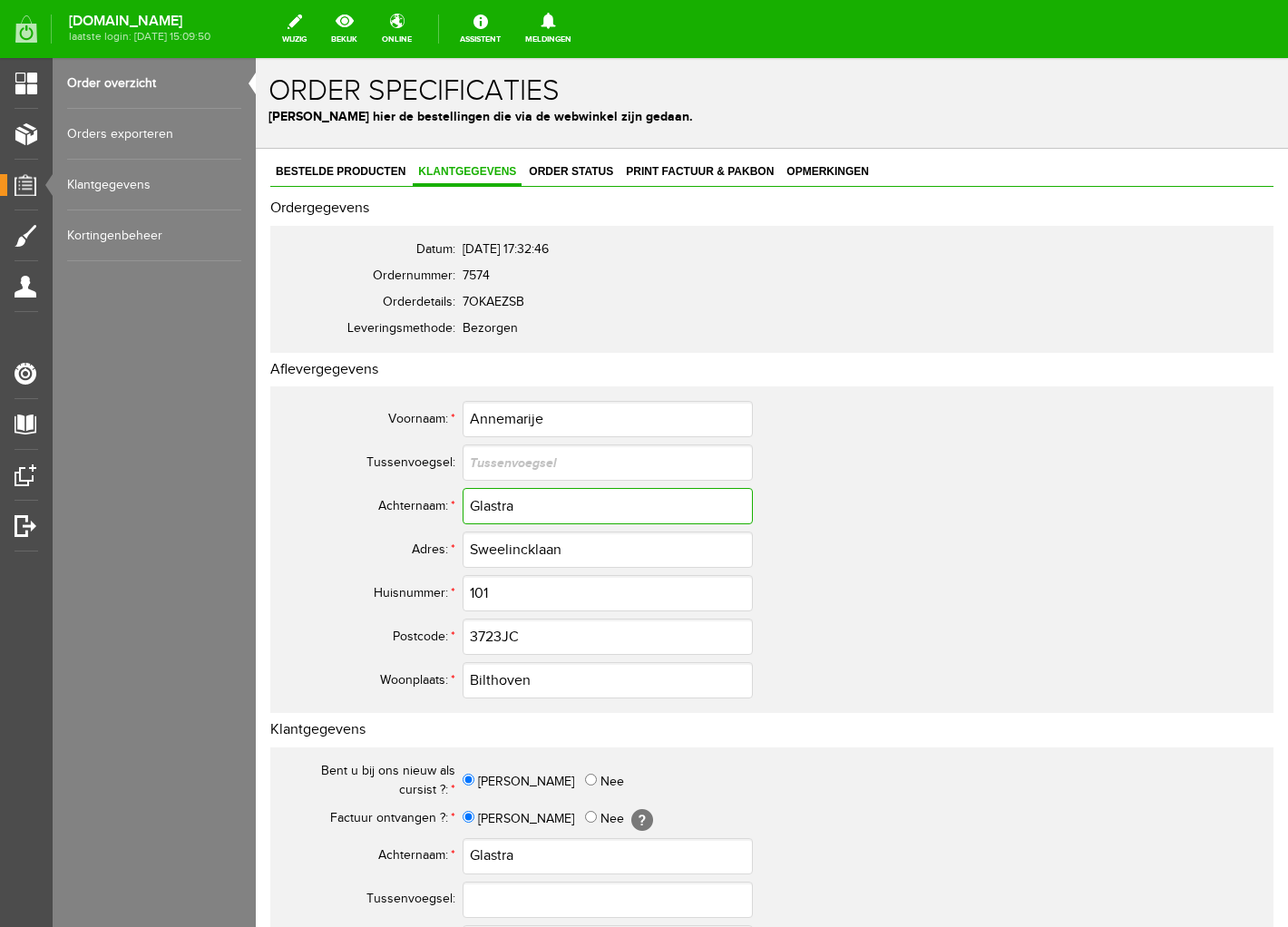
click at [426, 500] on tr "Achternaam: * Glastra" at bounding box center [716, 506] width 871 height 44
click at [701, 826] on td "[PERSON_NAME] [?]" at bounding box center [807, 818] width 690 height 31
click at [503, 635] on input "3723JC" at bounding box center [607, 636] width 290 height 36
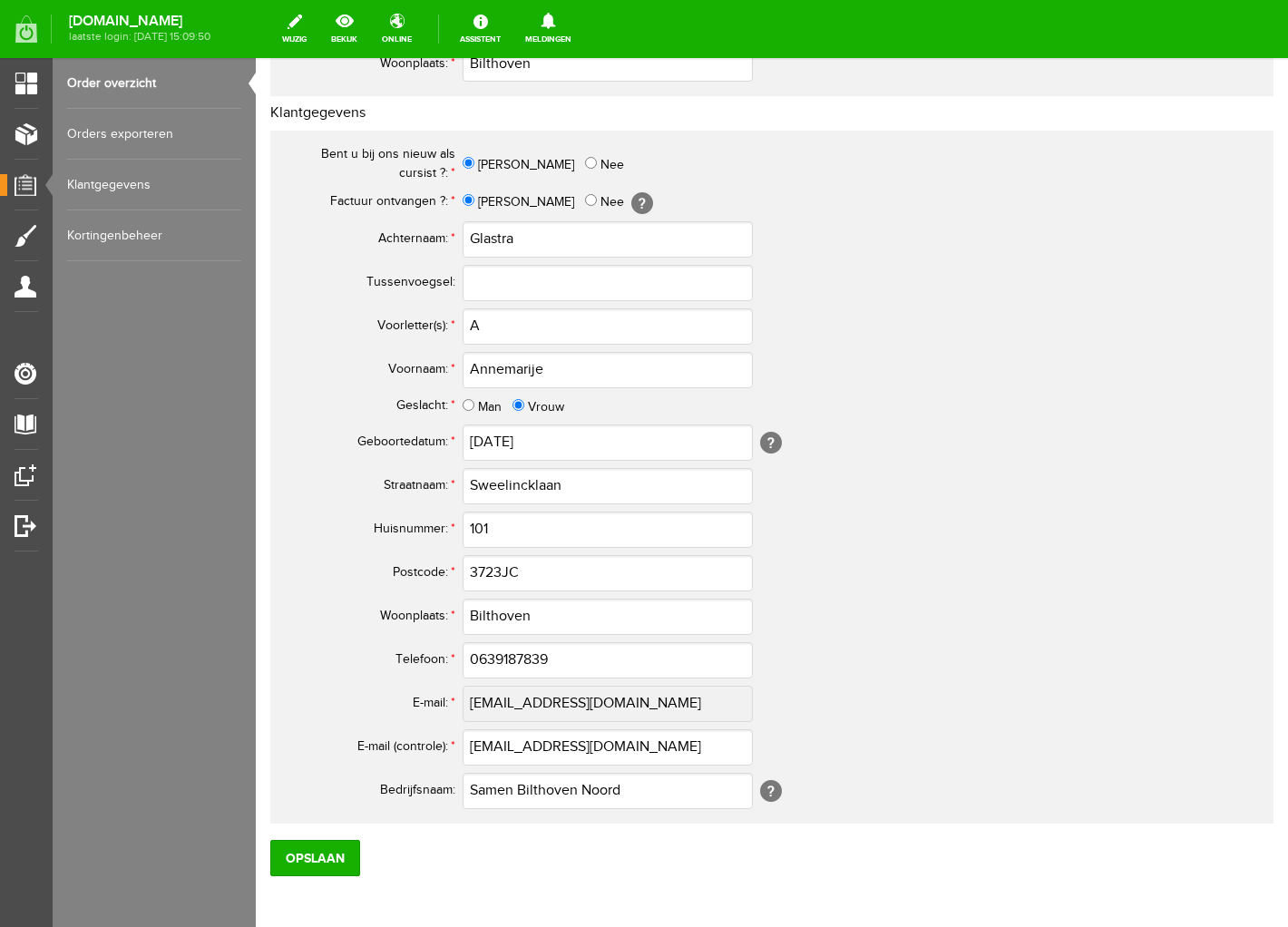
scroll to position [619, 0]
type input "3723 JC"
click at [504, 574] on input "3723JC" at bounding box center [607, 572] width 290 height 36
type input "3723 JC"
click at [487, 654] on input "0639187839" at bounding box center [607, 659] width 290 height 36
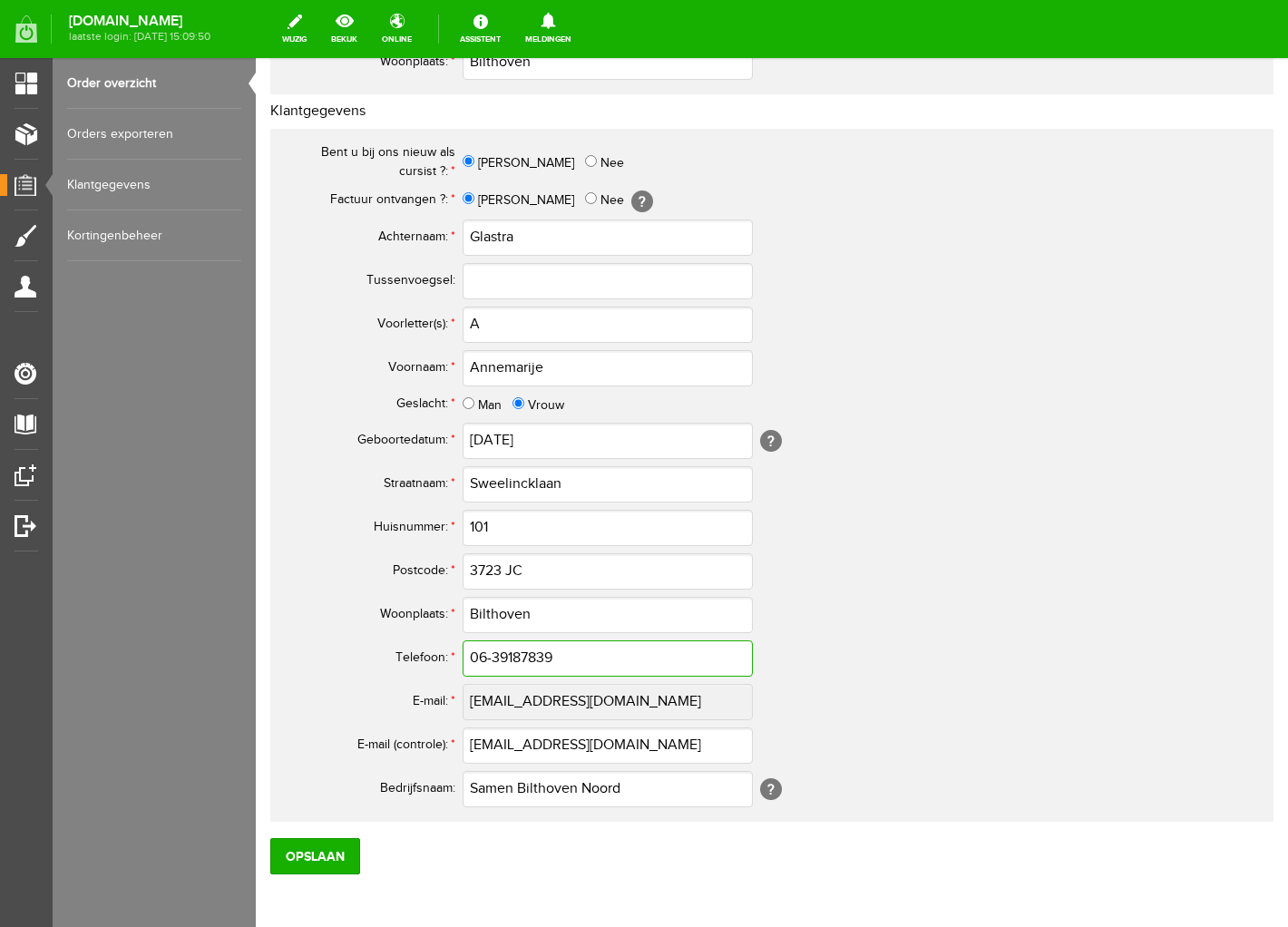
drag, startPoint x: 595, startPoint y: 655, endPoint x: 341, endPoint y: 641, distance: 254.4
click at [340, 641] on tr "Telefoon: * 06-39187839" at bounding box center [716, 659] width 871 height 44
type input "06-39187839"
drag, startPoint x: 472, startPoint y: 743, endPoint x: 905, endPoint y: 748, distance: 433.0
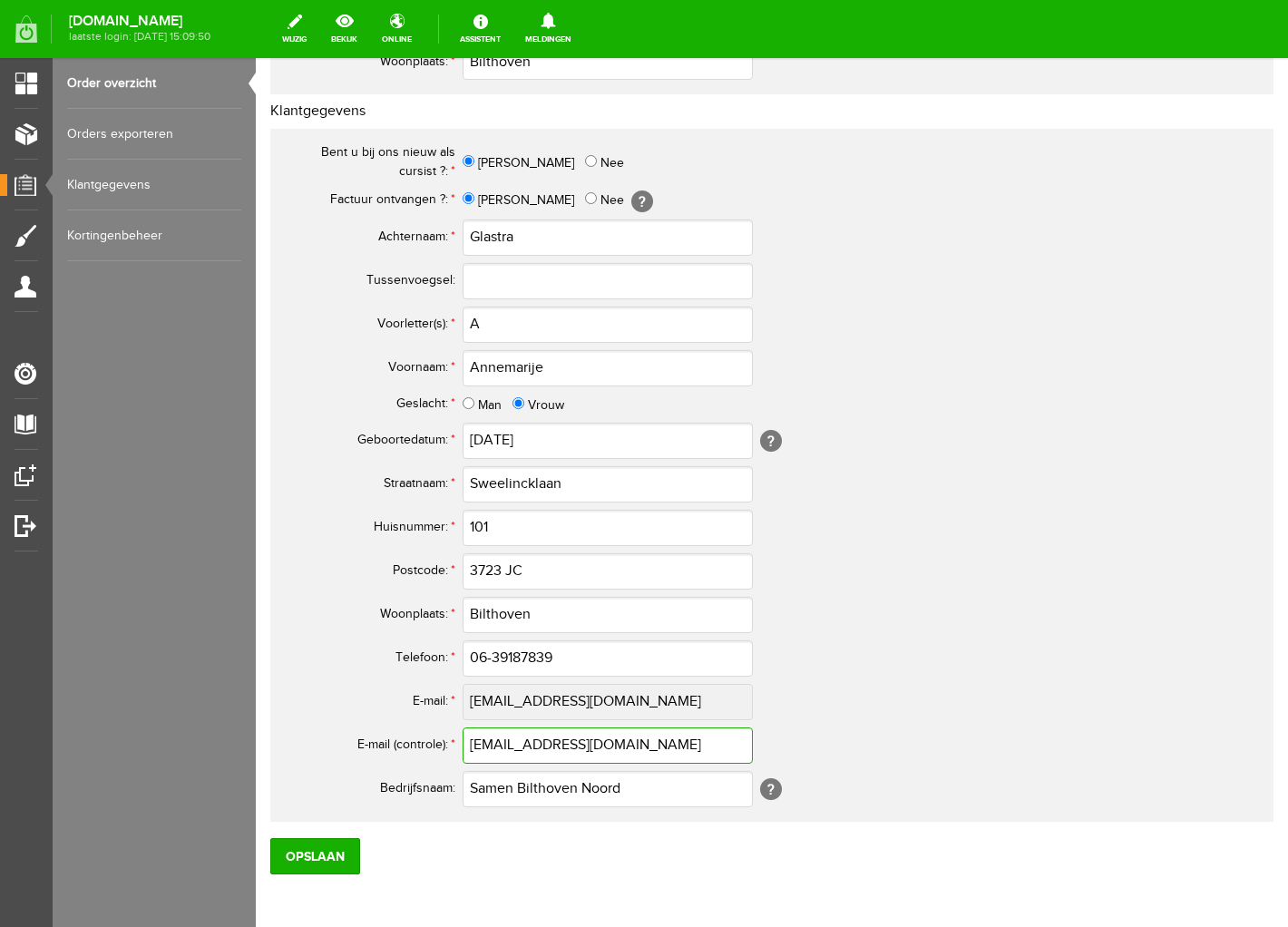
click at [905, 748] on td "[EMAIL_ADDRESS][DOMAIN_NAME]" at bounding box center [807, 746] width 690 height 44
click at [503, 323] on input "A" at bounding box center [607, 324] width 290 height 36
type input "A."
click at [315, 861] on input "Opslaan" at bounding box center [315, 856] width 90 height 36
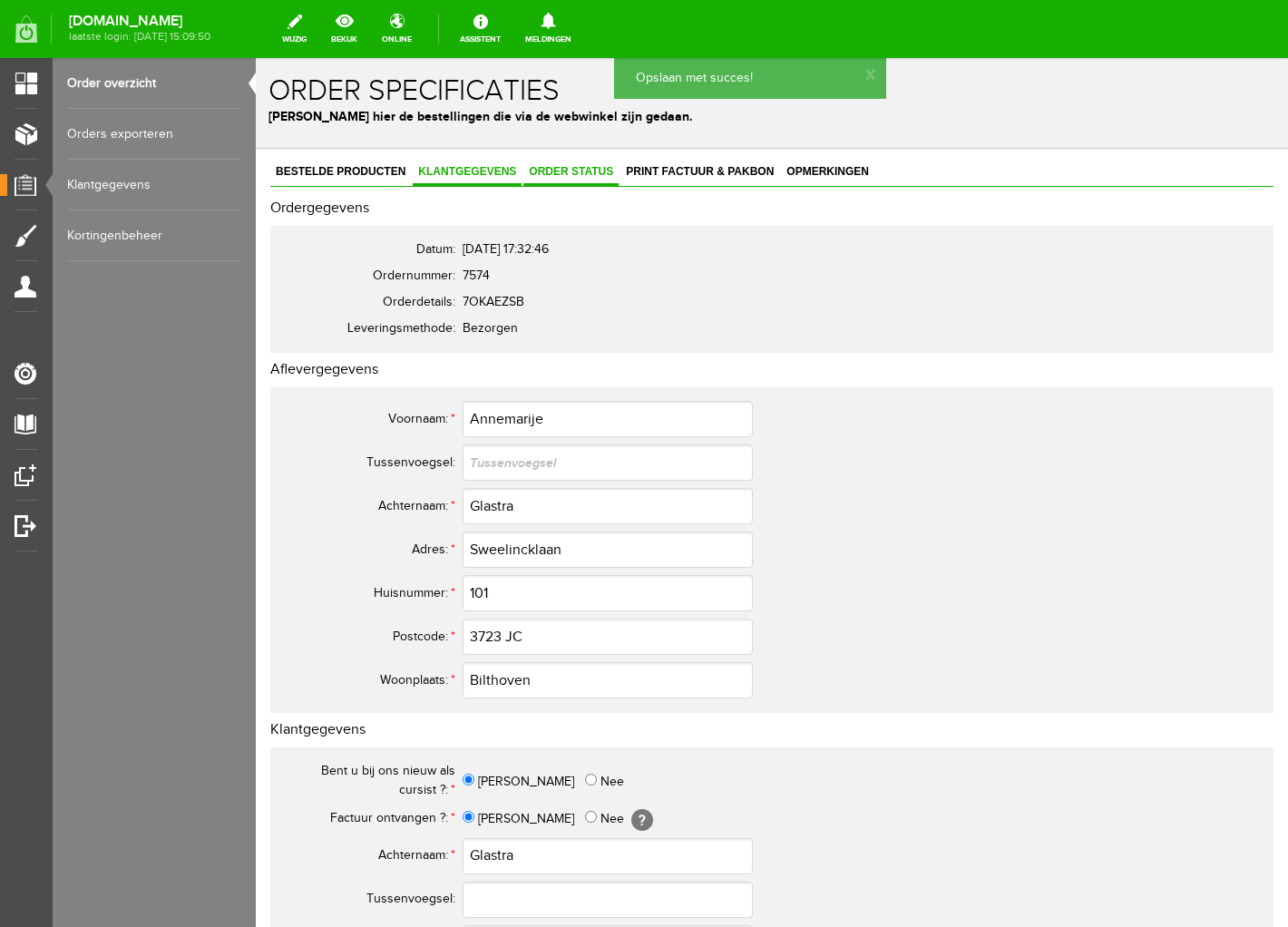
click at [598, 165] on span "Order status" at bounding box center [571, 172] width 95 height 13
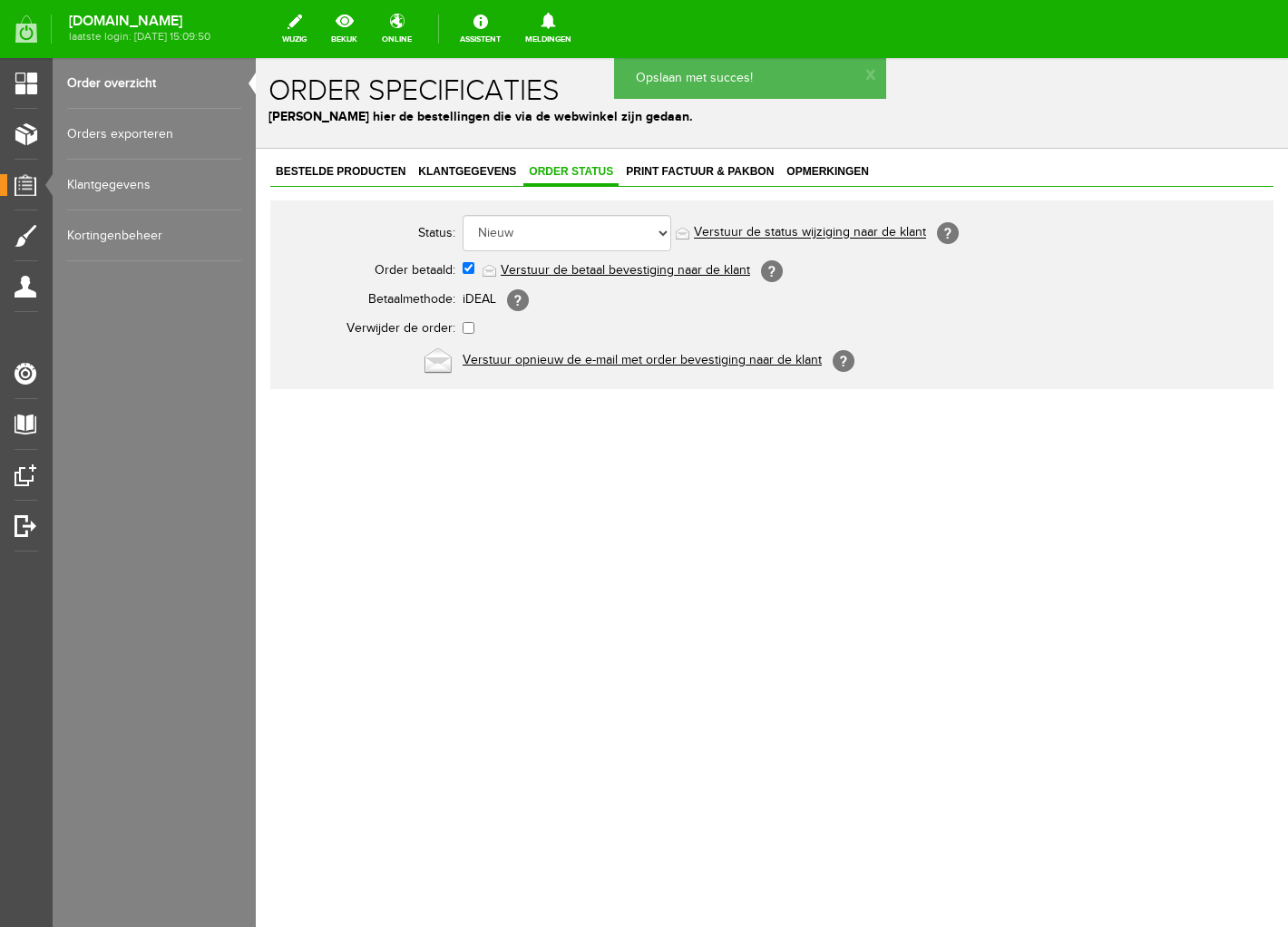
click at [600, 264] on link "Verstuur de betaal bevestiging naar de klant" at bounding box center [625, 270] width 249 height 15
click at [704, 171] on span "Print factuur & pakbon" at bounding box center [700, 172] width 159 height 13
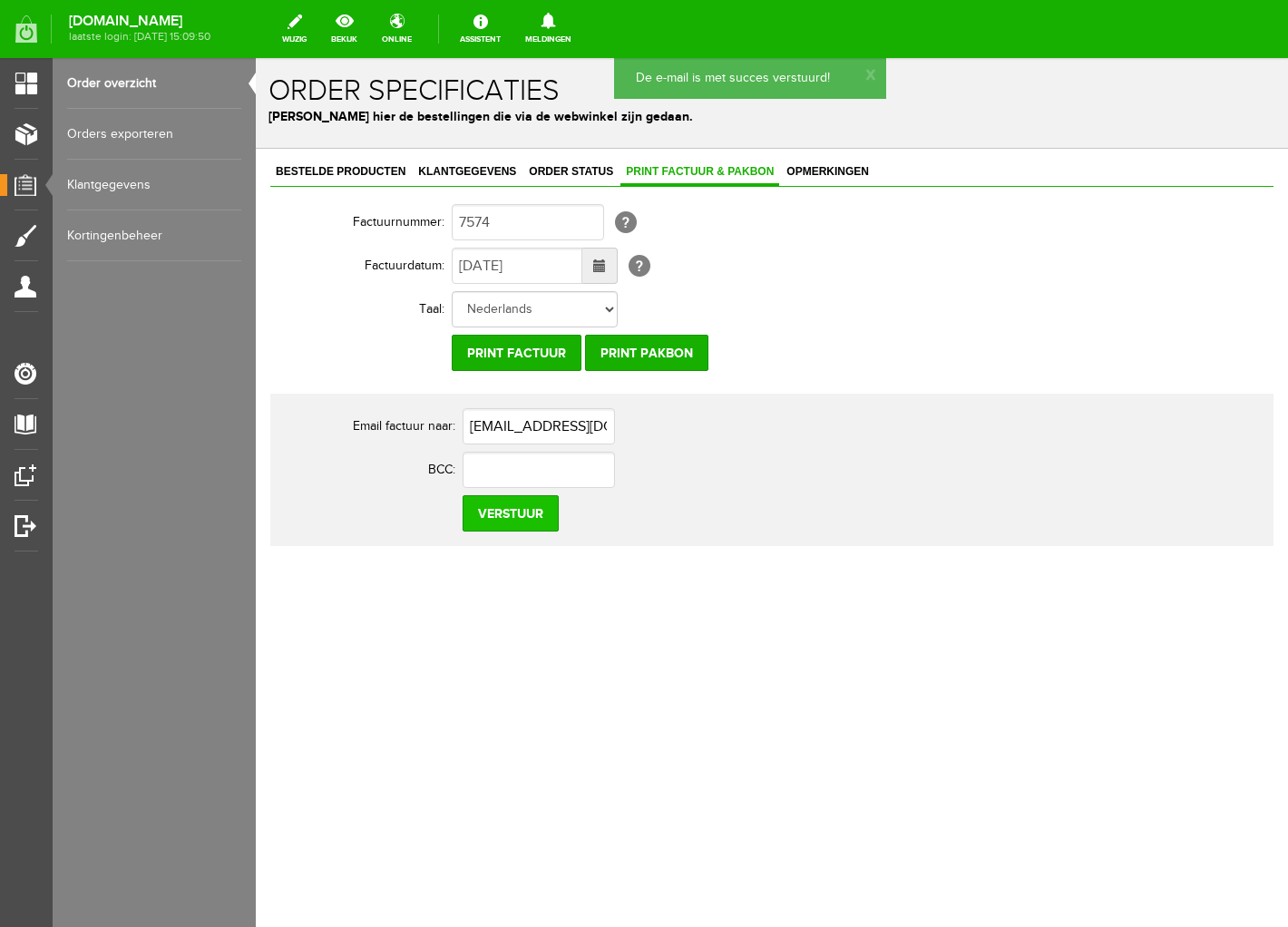
click at [494, 524] on input "Verstuur" at bounding box center [511, 513] width 96 height 36
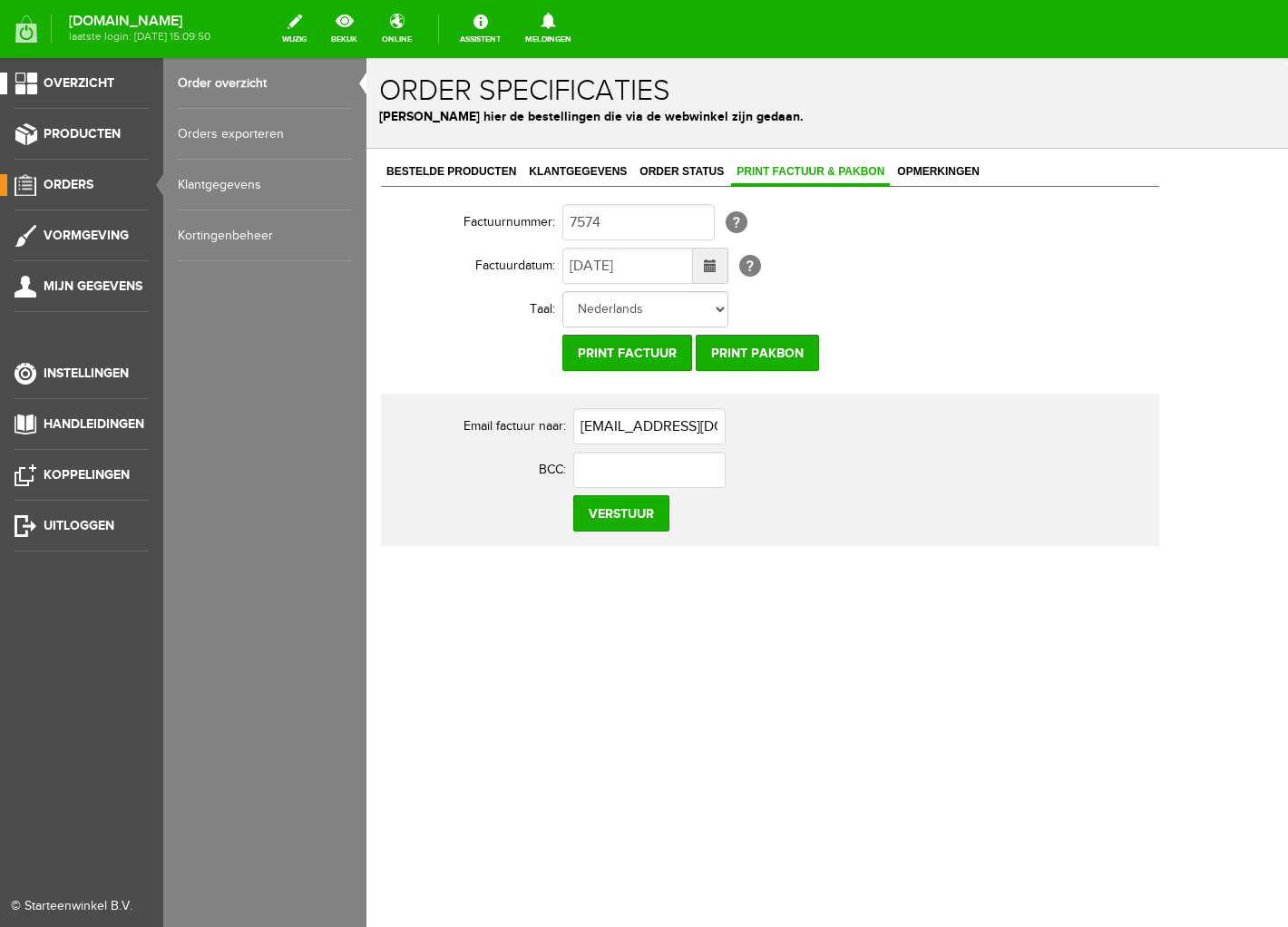
click at [85, 80] on span "Overzicht" at bounding box center [79, 83] width 71 height 15
